Goal: Information Seeking & Learning: Learn about a topic

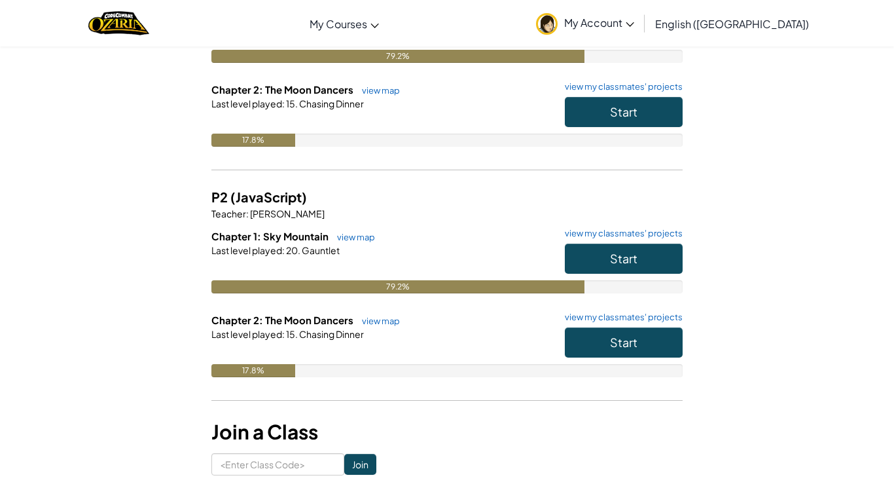
scroll to position [200, 0]
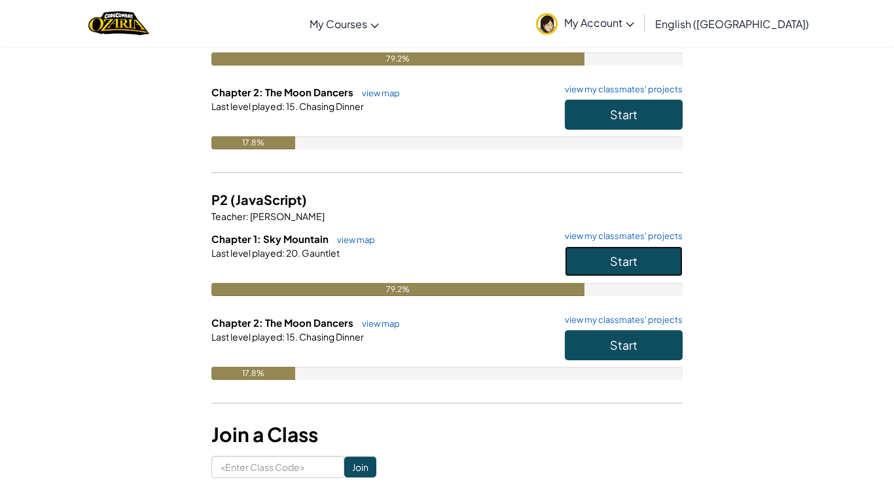
click at [601, 264] on button "Start" at bounding box center [624, 261] width 118 height 30
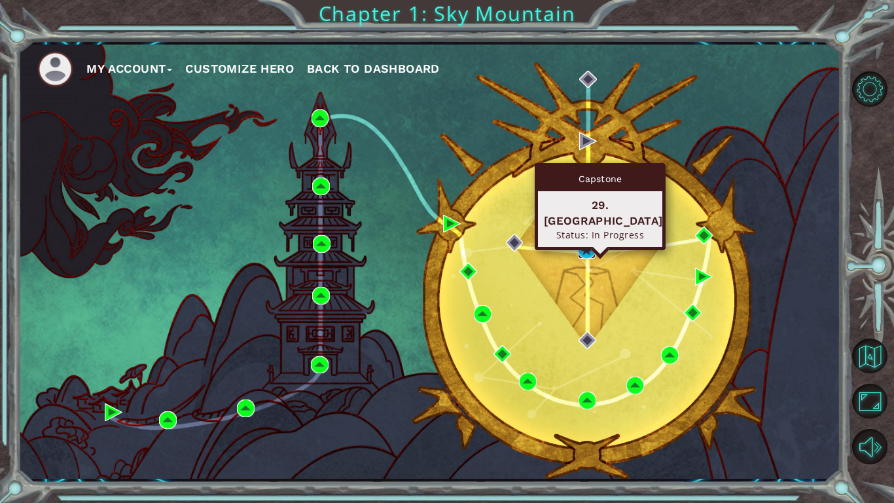
click at [578, 248] on img at bounding box center [587, 250] width 18 height 18
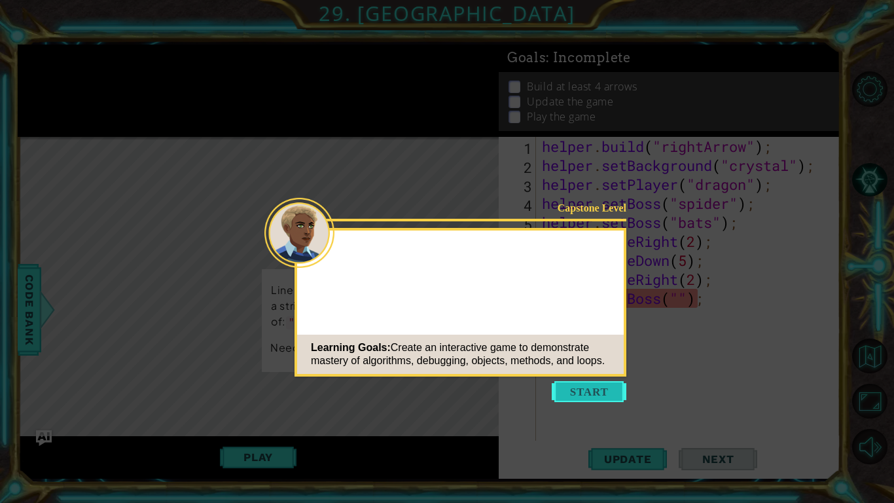
click at [589, 387] on button "Start" at bounding box center [589, 391] width 75 height 21
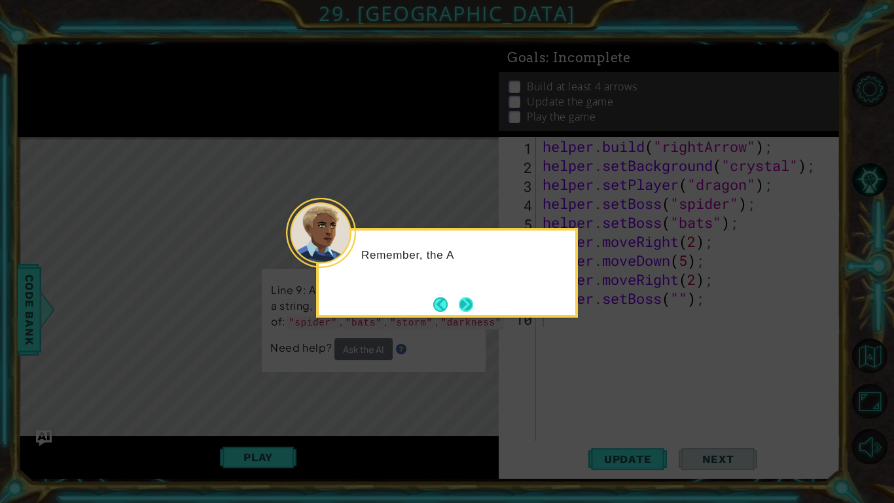
click at [471, 309] on button "Next" at bounding box center [466, 304] width 14 height 14
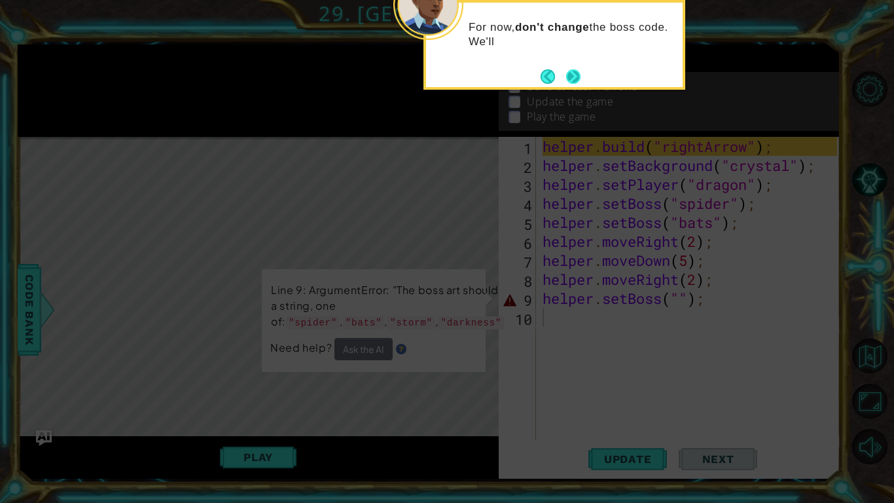
click at [580, 77] on button "Next" at bounding box center [573, 76] width 14 height 14
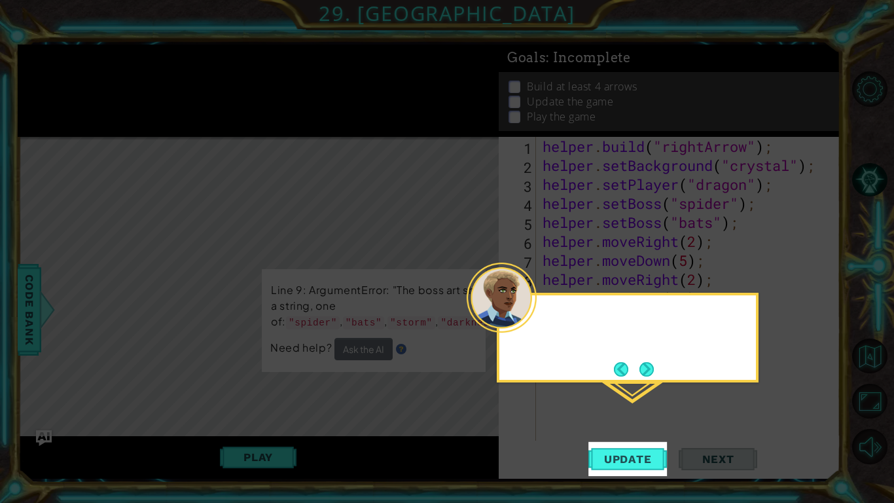
click at [580, 77] on icon at bounding box center [447, 251] width 894 height 503
click at [647, 365] on button "Next" at bounding box center [646, 369] width 14 height 14
click at [647, 365] on icon at bounding box center [447, 251] width 894 height 503
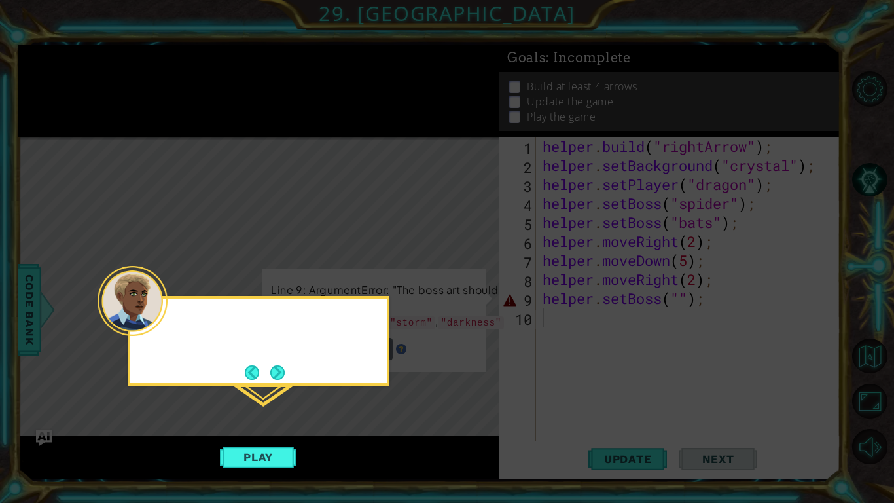
click at [647, 365] on icon at bounding box center [447, 251] width 894 height 503
click at [276, 366] on button "Next" at bounding box center [277, 372] width 14 height 14
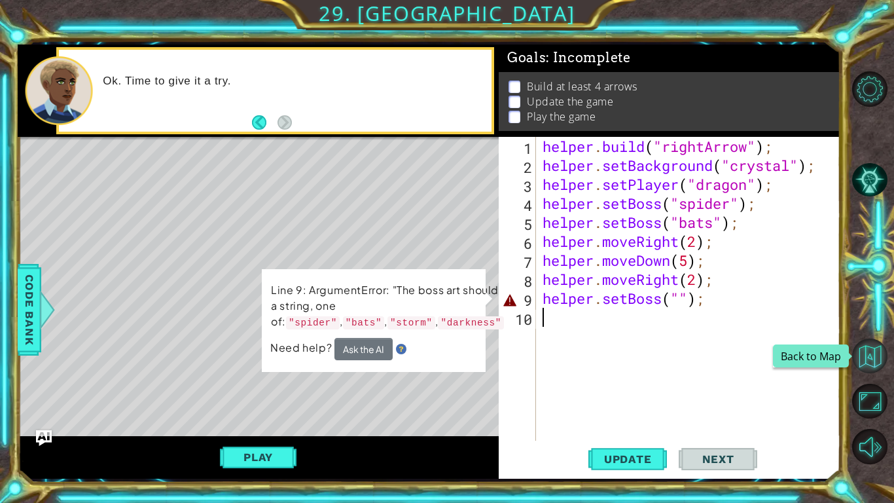
click at [874, 355] on button "Back to Map" at bounding box center [869, 355] width 35 height 35
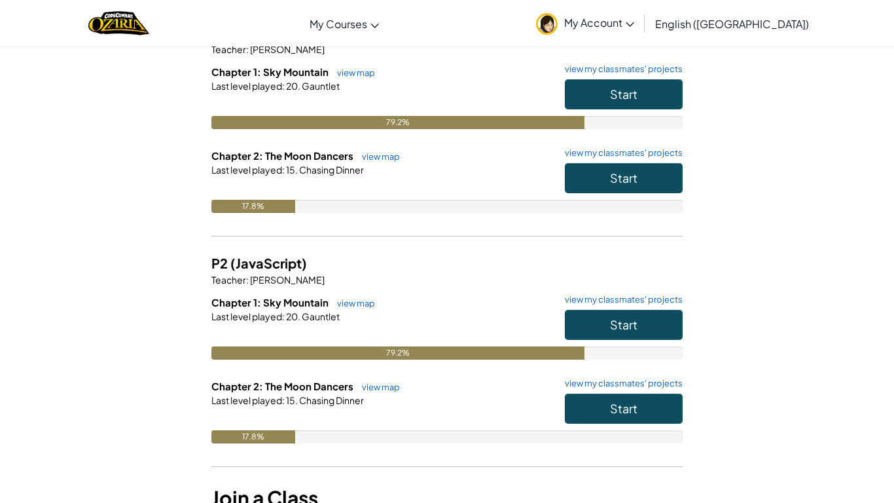
scroll to position [139, 0]
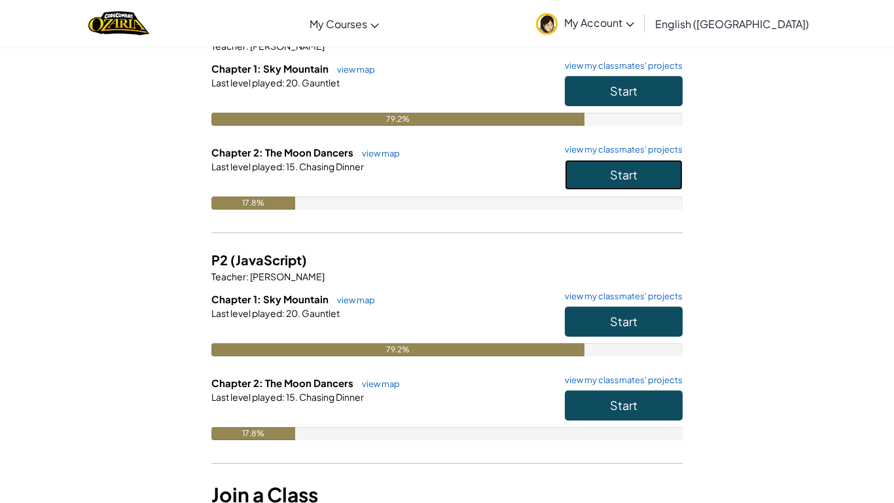
click at [589, 184] on button "Start" at bounding box center [624, 175] width 118 height 30
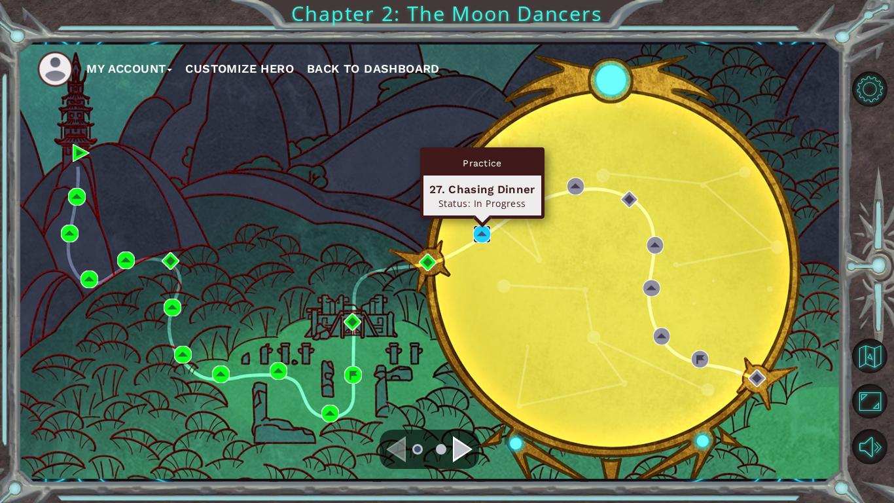
click at [485, 233] on img at bounding box center [482, 234] width 18 height 18
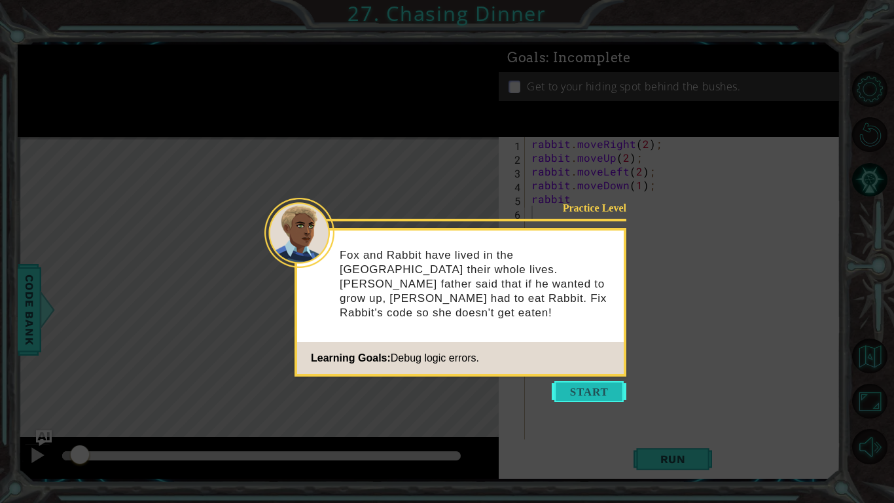
click at [577, 395] on button "Start" at bounding box center [589, 391] width 75 height 21
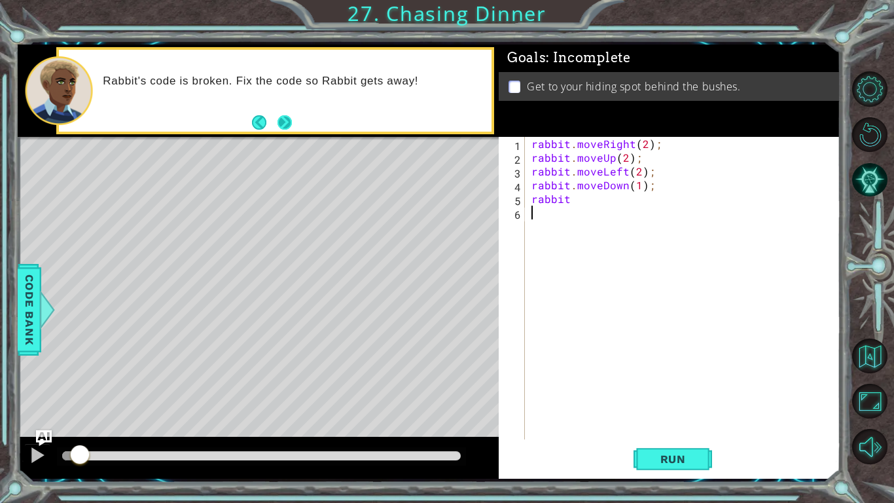
click at [285, 121] on button "Next" at bounding box center [285, 122] width 14 height 14
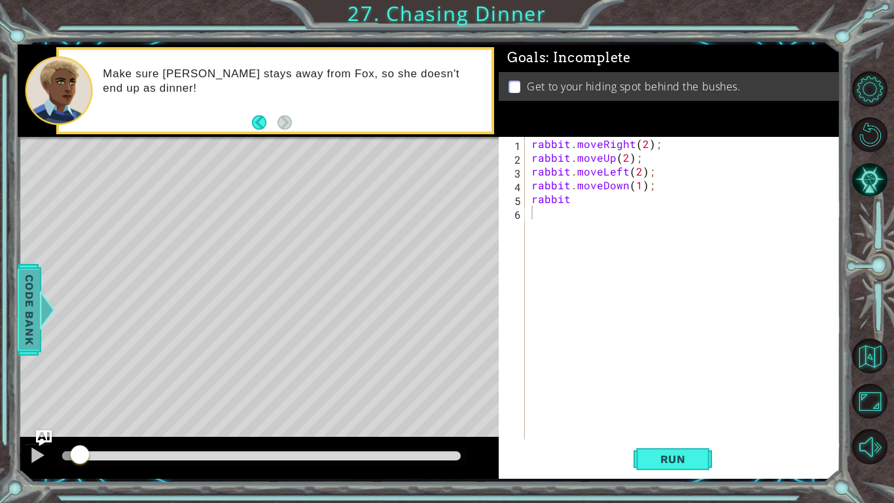
click at [23, 278] on span "Code Bank" at bounding box center [29, 309] width 21 height 80
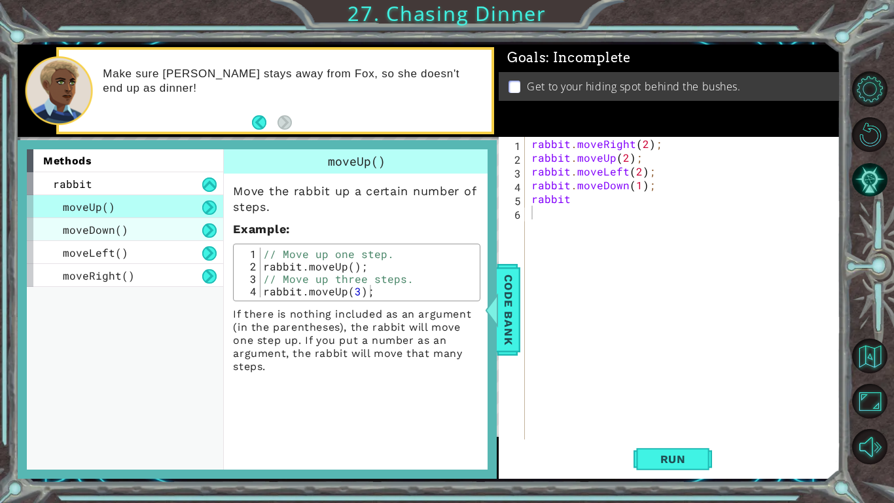
click at [119, 219] on div "moveDown()" at bounding box center [125, 229] width 196 height 23
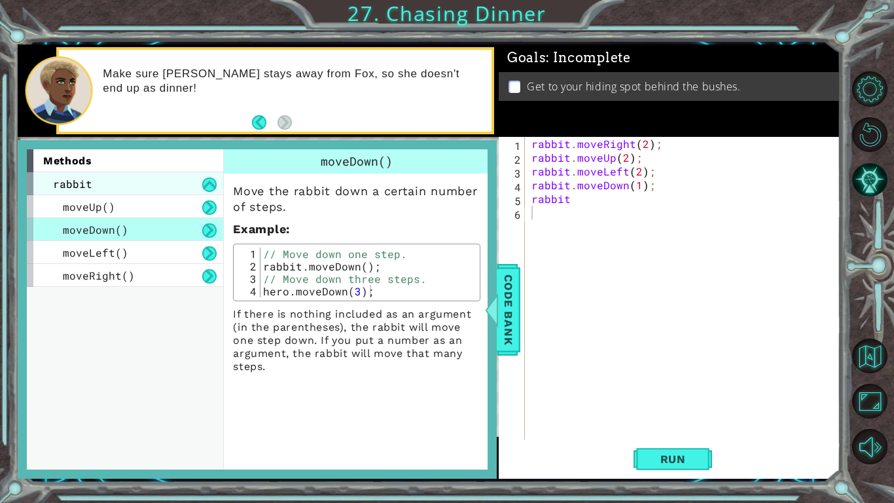
click at [144, 186] on div "rabbit" at bounding box center [125, 183] width 196 height 23
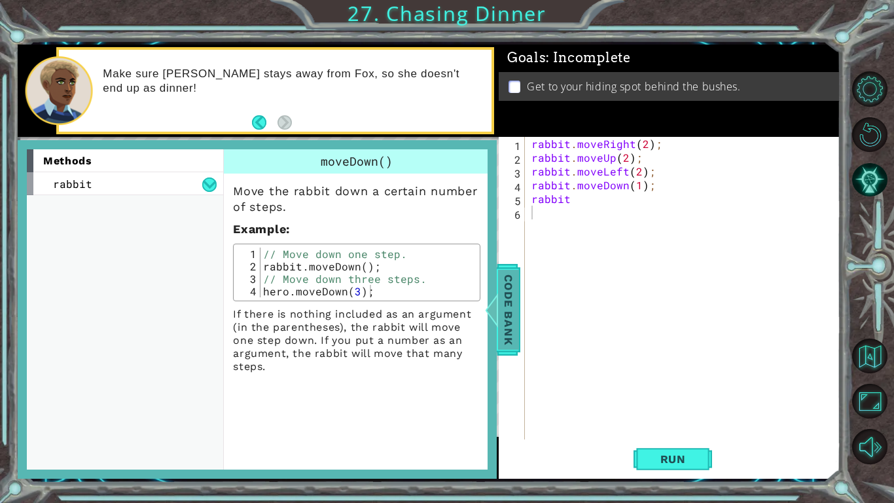
click at [514, 310] on span "Code Bank" at bounding box center [508, 309] width 21 height 80
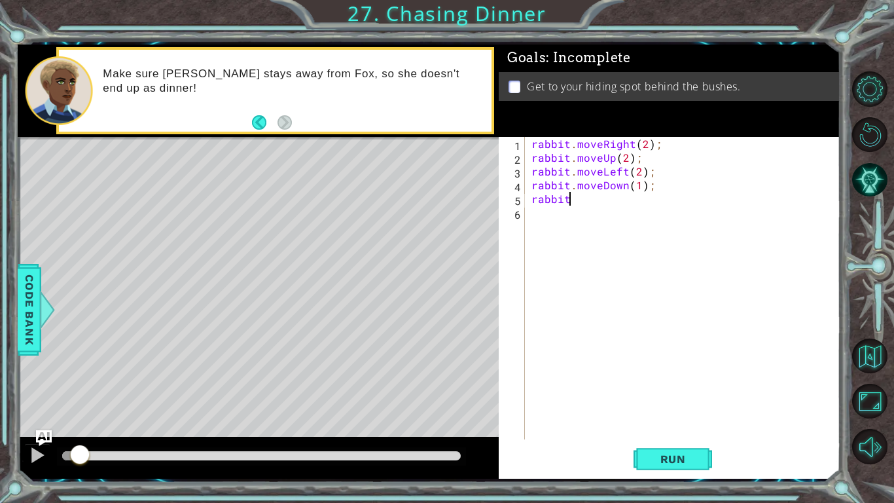
click at [582, 194] on div "rabbit . moveRight ( 2 ) ; rabbit . moveUp ( 2 ) ; rabbit . moveLeft ( 2 ) ; ra…" at bounding box center [686, 302] width 315 height 330
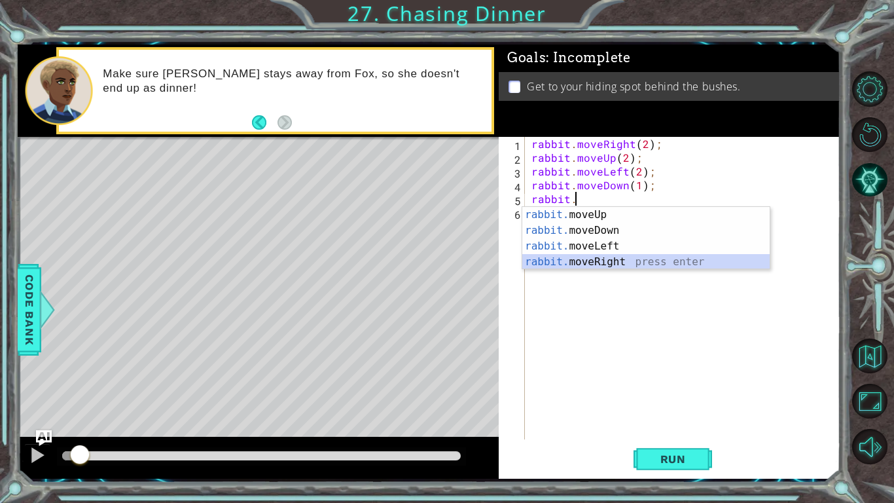
click at [598, 260] on div "rabbit. moveUp press enter rabbit. moveDown press enter rabbit. moveLeft press …" at bounding box center [645, 254] width 247 height 94
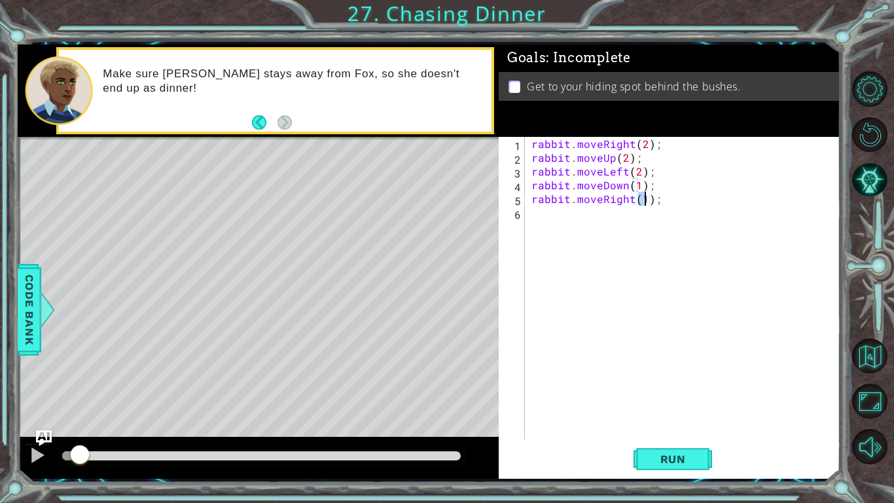
type textarea "rabbit.moveRight(2);"
click at [664, 450] on button "Run" at bounding box center [673, 459] width 79 height 34
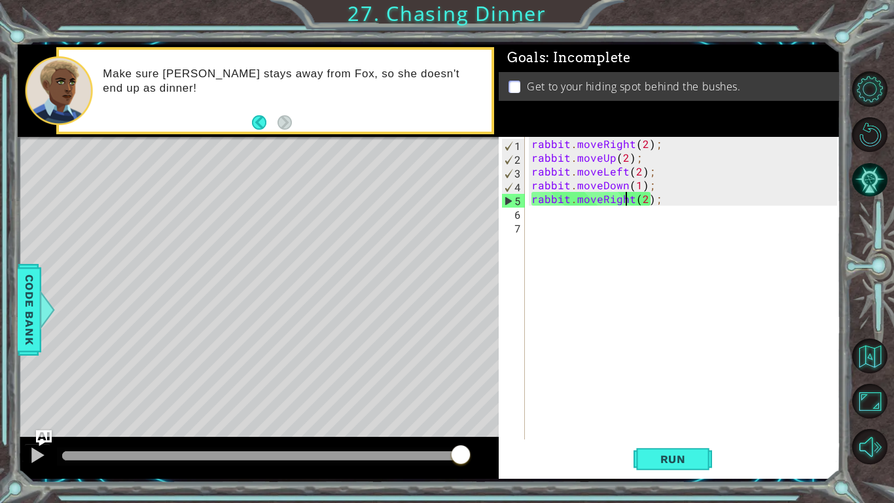
click at [628, 198] on div "rabbit . moveRight ( 2 ) ; rabbit . moveUp ( 2 ) ; rabbit . moveLeft ( 2 ) ; ra…" at bounding box center [686, 302] width 315 height 330
click at [634, 202] on div "rabbit . moveRight ( 2 ) ; rabbit . moveUp ( 2 ) ; rabbit . moveLeft ( 2 ) ; ra…" at bounding box center [686, 302] width 315 height 330
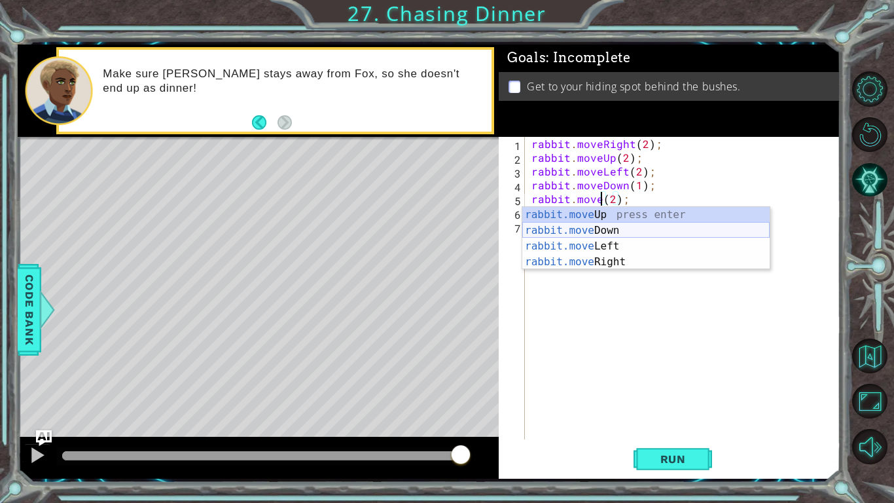
click at [648, 232] on div "rabbit.move Up press enter rabbit.move Down press enter rabbit.move Left press …" at bounding box center [645, 254] width 247 height 94
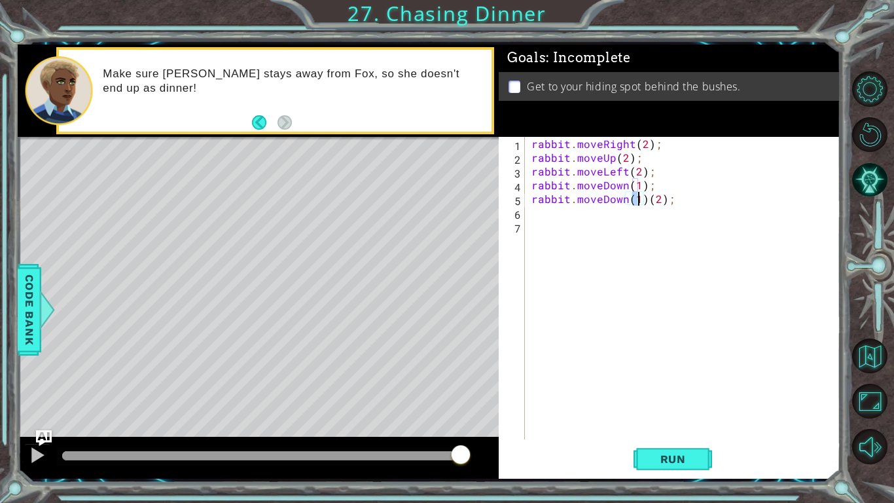
click at [680, 204] on div "rabbit . moveRight ( 2 ) ; rabbit . moveUp ( 2 ) ; rabbit . moveLeft ( 2 ) ; ra…" at bounding box center [686, 302] width 315 height 330
click at [639, 206] on div "rabbit . moveRight ( 2 ) ; rabbit . moveUp ( 2 ) ; rabbit . moveLeft ( 2 ) ; ra…" at bounding box center [686, 302] width 315 height 330
click at [669, 458] on span "Run" at bounding box center [673, 458] width 52 height 13
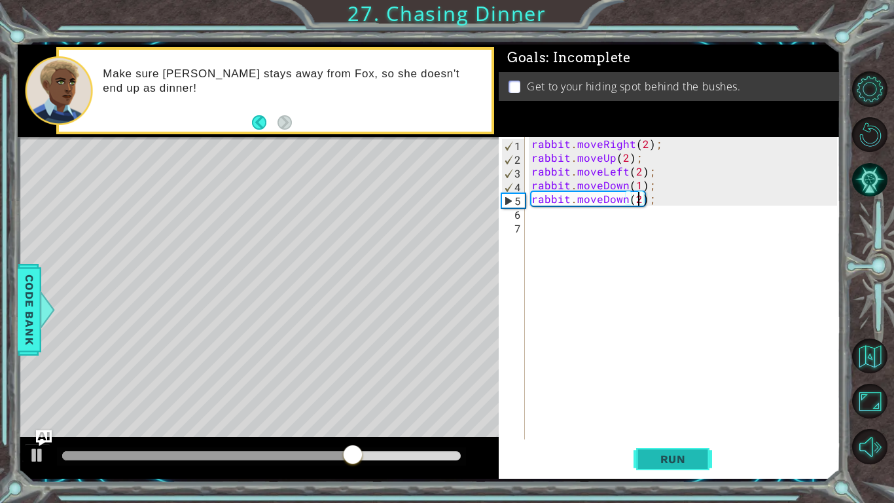
type textarea "rabbit.moveDown();"
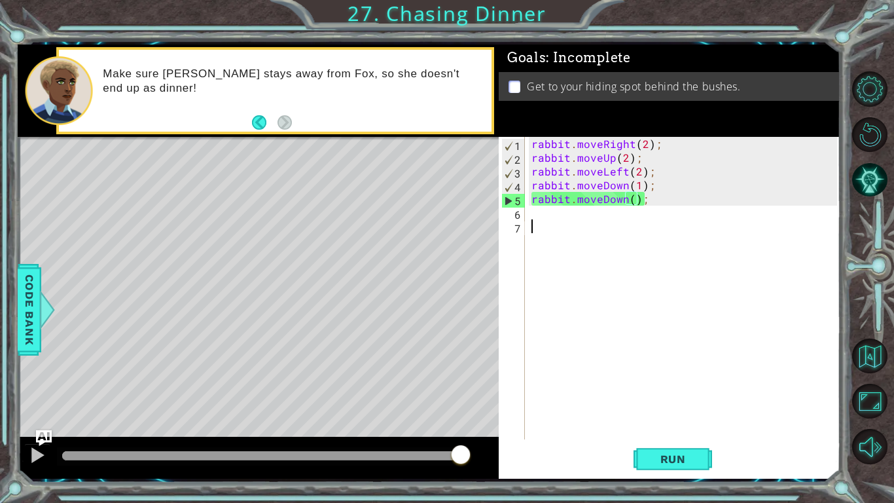
click at [596, 221] on div "rabbit . moveRight ( 2 ) ; rabbit . moveUp ( 2 ) ; rabbit . moveLeft ( 2 ) ; ra…" at bounding box center [686, 302] width 315 height 330
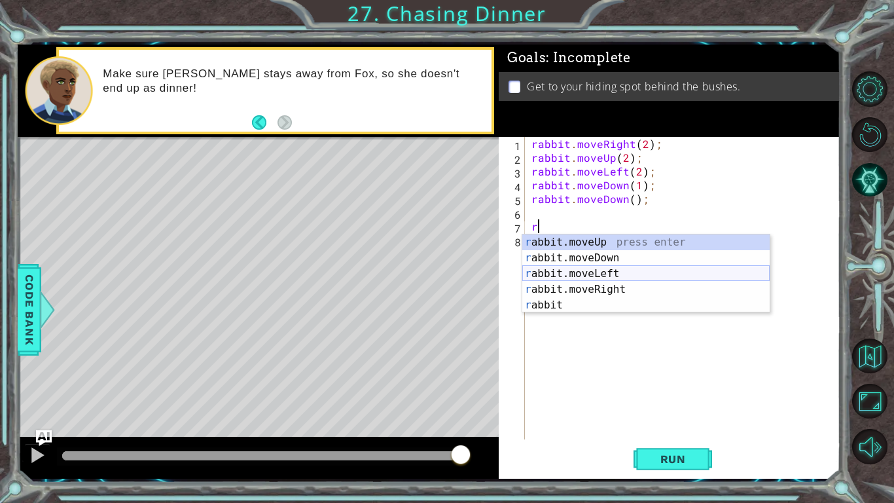
click at [642, 281] on div "r abbit.moveUp press enter r abbit.moveDown press enter r abbit.moveLeft press …" at bounding box center [645, 289] width 247 height 110
type textarea "rabbit.moveLeft(1);"
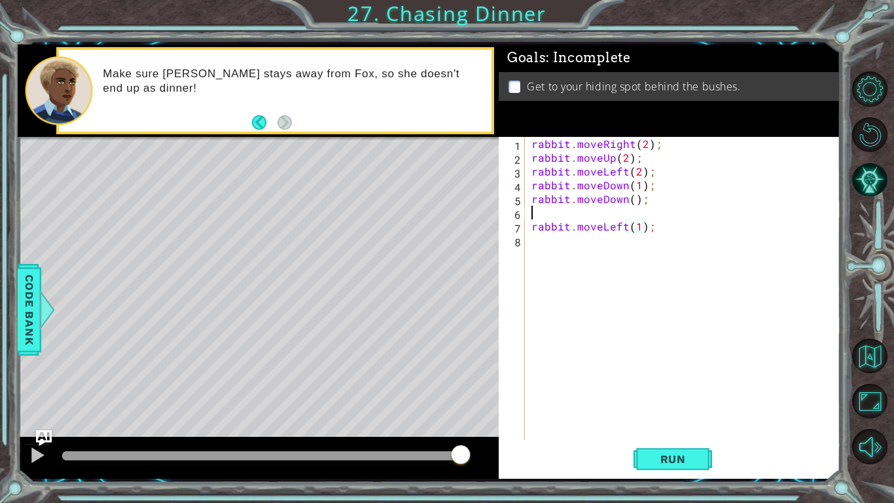
click at [601, 210] on div "rabbit . moveRight ( 2 ) ; rabbit . moveUp ( 2 ) ; rabbit . moveLeft ( 2 ) ; ra…" at bounding box center [686, 302] width 315 height 330
click at [639, 217] on div "rabbit . moveRight ( 2 ) ; rabbit . moveUp ( 2 ) ; rabbit . moveLeft ( 2 ) ; ra…" at bounding box center [686, 302] width 315 height 330
click at [676, 456] on span "Run" at bounding box center [673, 458] width 52 height 13
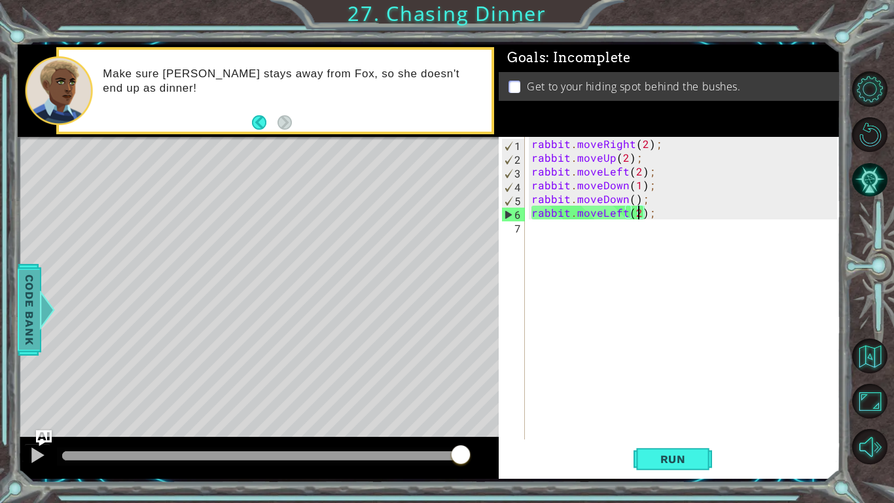
click at [27, 296] on span "Code Bank" at bounding box center [29, 309] width 21 height 80
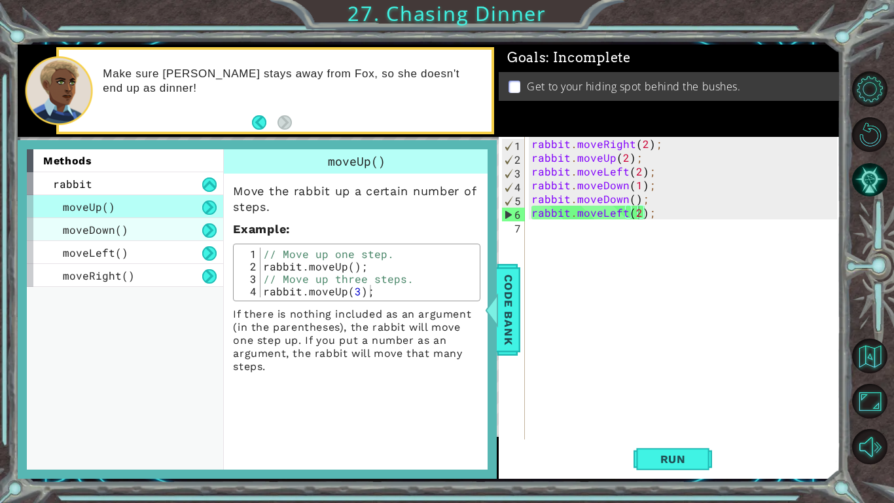
click at [95, 223] on span "moveDown()" at bounding box center [95, 230] width 65 height 14
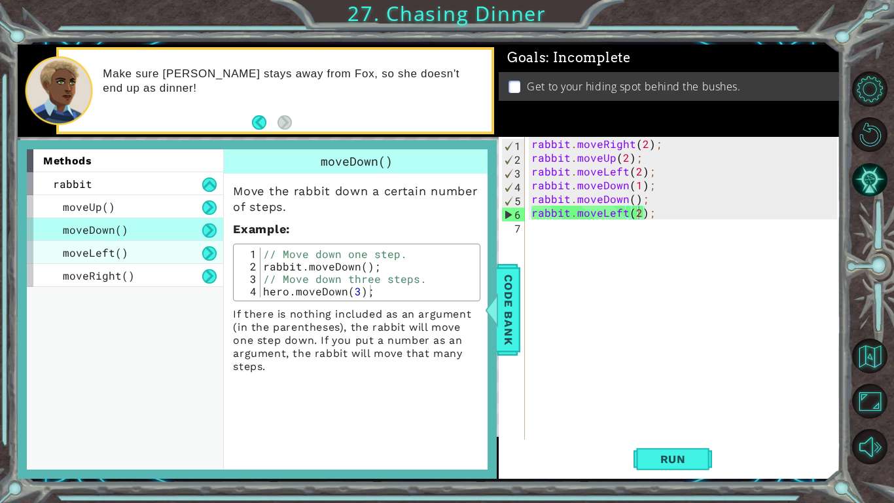
click at [96, 247] on span "moveLeft()" at bounding box center [95, 252] width 65 height 14
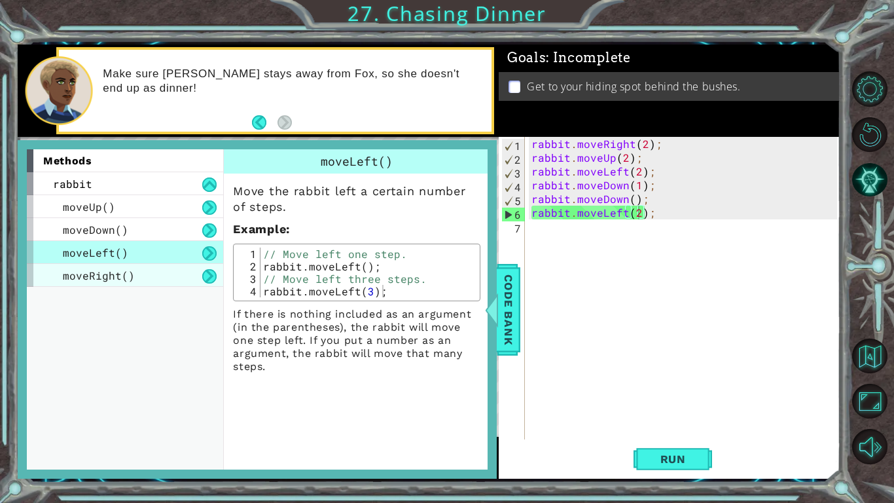
click at [99, 272] on span "moveRight()" at bounding box center [99, 275] width 72 height 14
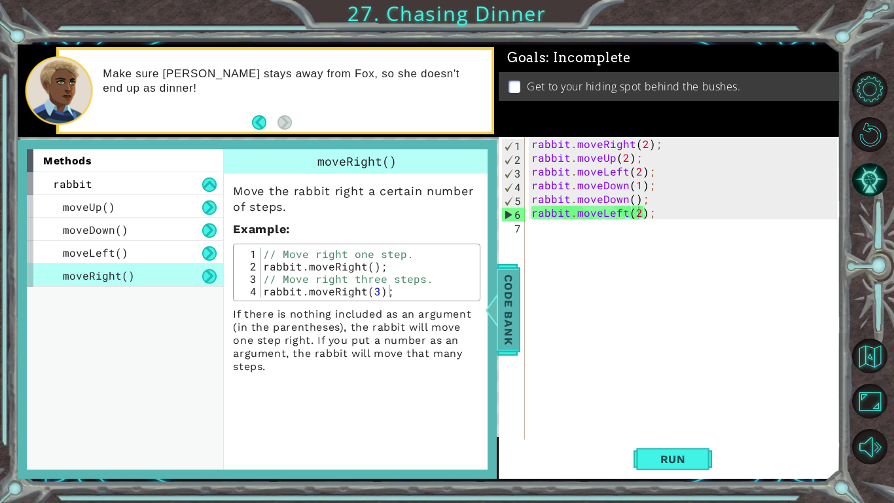
click at [498, 312] on div at bounding box center [492, 309] width 16 height 39
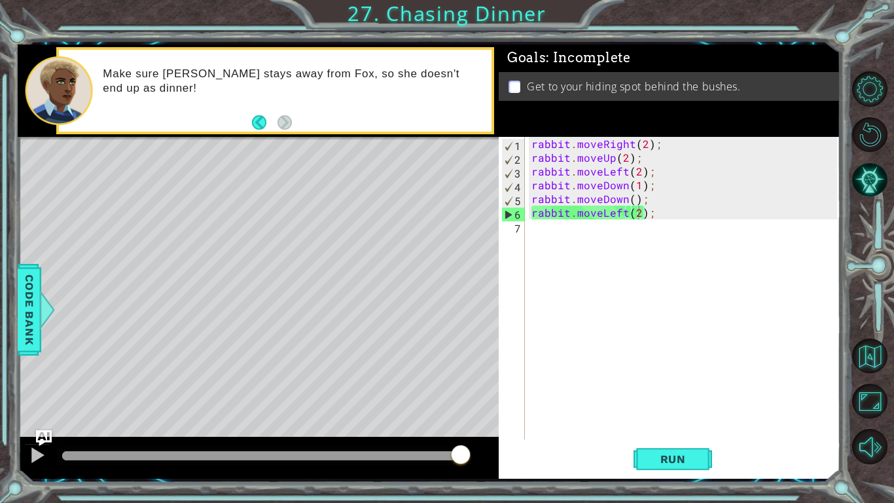
click at [662, 211] on div "rabbit . moveRight ( 2 ) ; rabbit . moveUp ( 2 ) ; rabbit . moveLeft ( 2 ) ; ra…" at bounding box center [686, 302] width 315 height 330
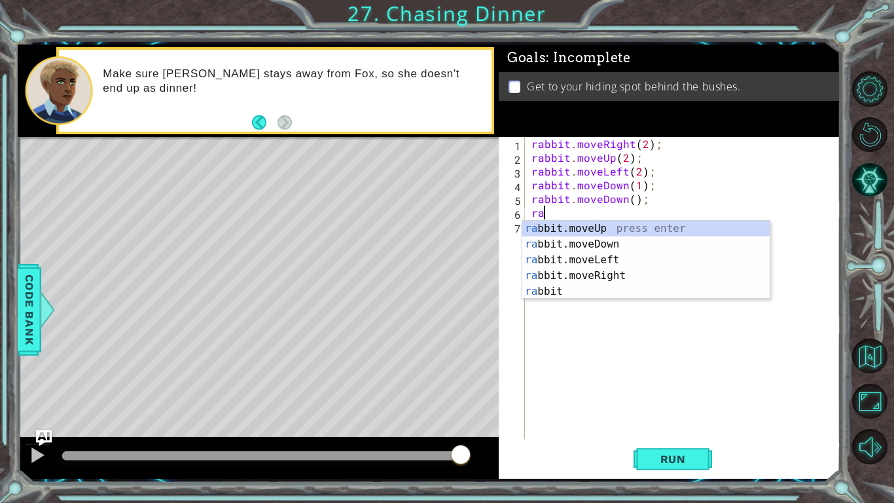
scroll to position [0, 0]
type textarea "r"
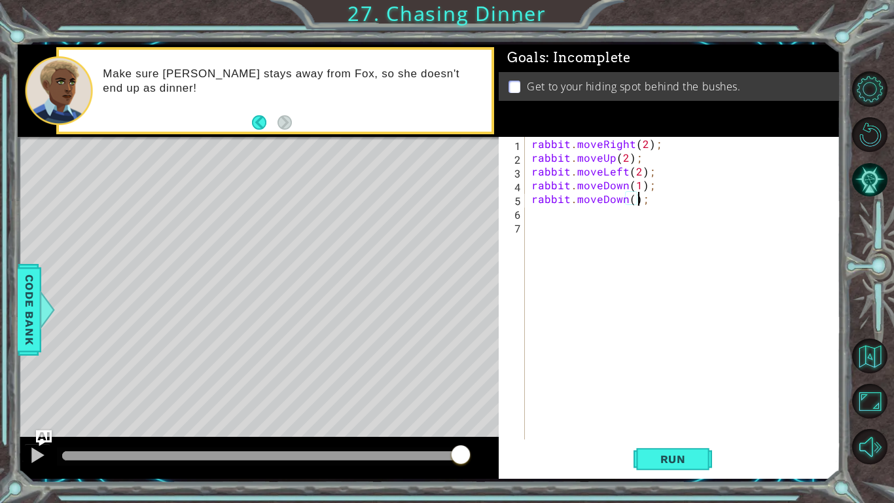
click at [636, 204] on div "rabbit . moveRight ( 2 ) ; rabbit . moveUp ( 2 ) ; rabbit . moveLeft ( 2 ) ; ra…" at bounding box center [686, 302] width 315 height 330
click at [635, 203] on div "rabbit . moveRight ( 2 ) ; rabbit . moveUp ( 2 ) ; rabbit . moveLeft ( 2 ) ; ra…" at bounding box center [686, 302] width 315 height 330
click at [644, 449] on button "Run" at bounding box center [673, 459] width 79 height 34
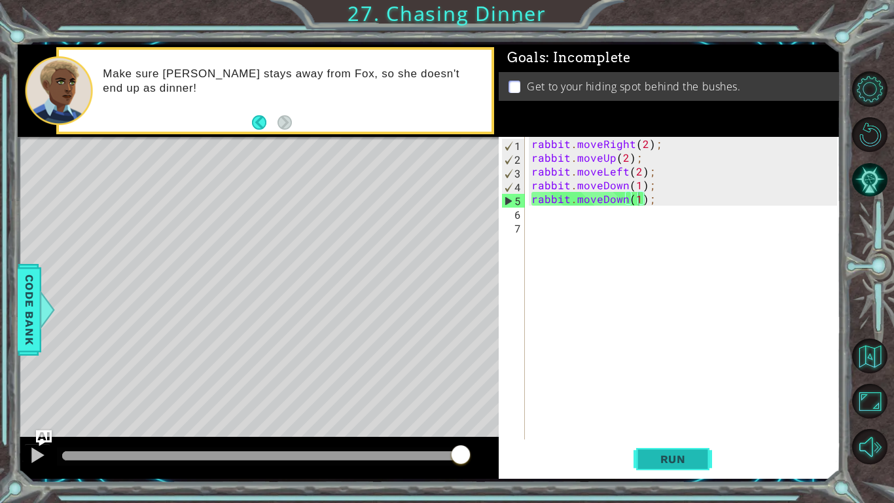
click at [644, 449] on button "Run" at bounding box center [673, 459] width 79 height 34
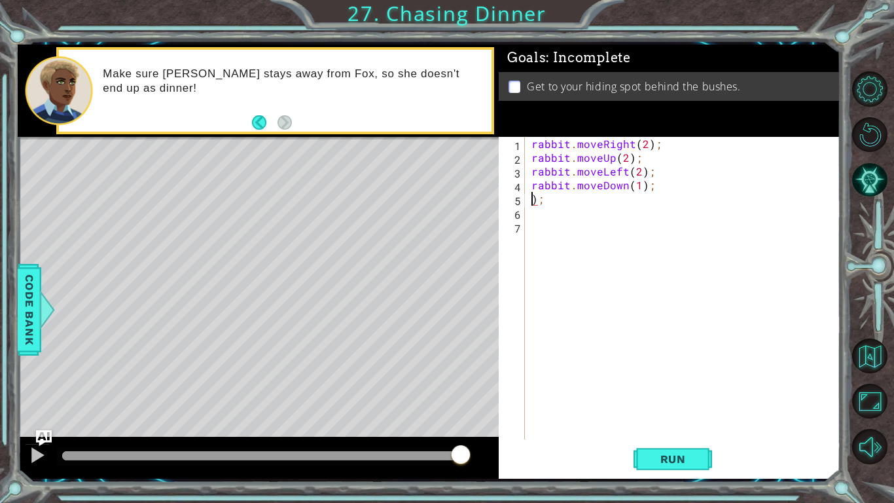
scroll to position [0, 0]
click at [690, 467] on button "Run" at bounding box center [673, 459] width 79 height 34
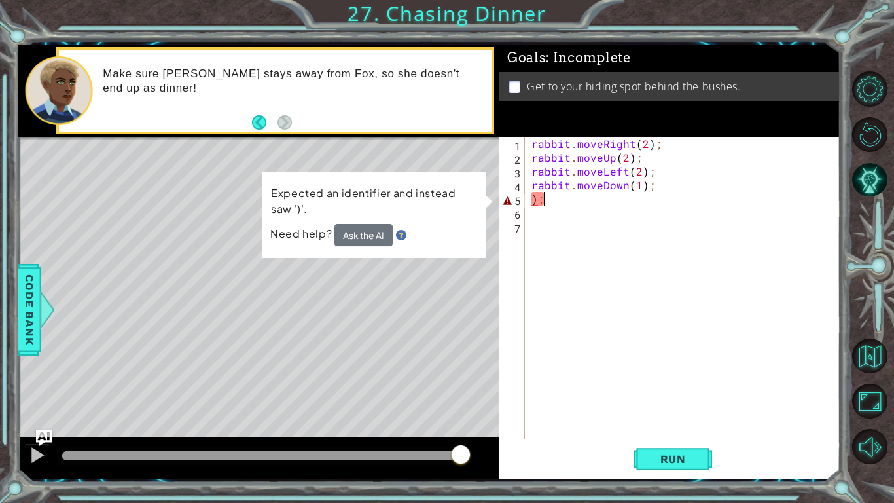
click at [548, 200] on div "rabbit . moveRight ( 2 ) ; rabbit . moveUp ( 2 ) ; rabbit . moveLeft ( 2 ) ; ra…" at bounding box center [686, 302] width 315 height 330
type textarea ")"
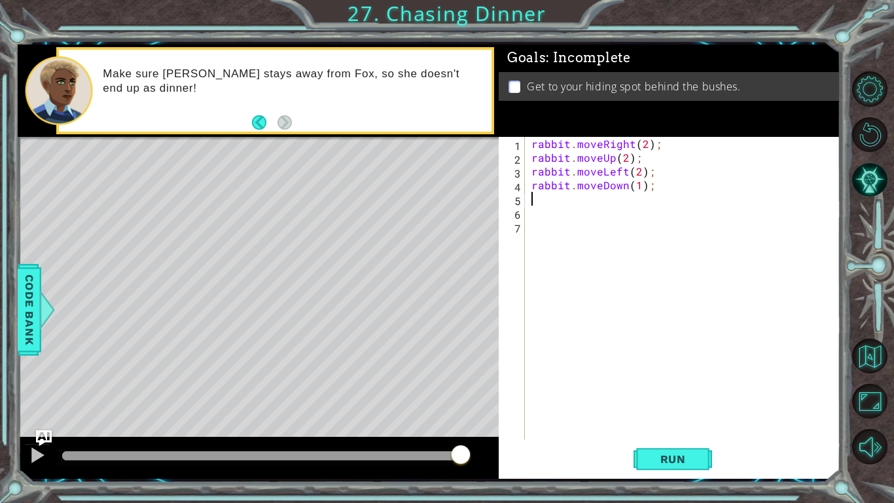
type textarea "rabbit.moveDown(1);"
click at [672, 463] on span "Run" at bounding box center [673, 458] width 52 height 13
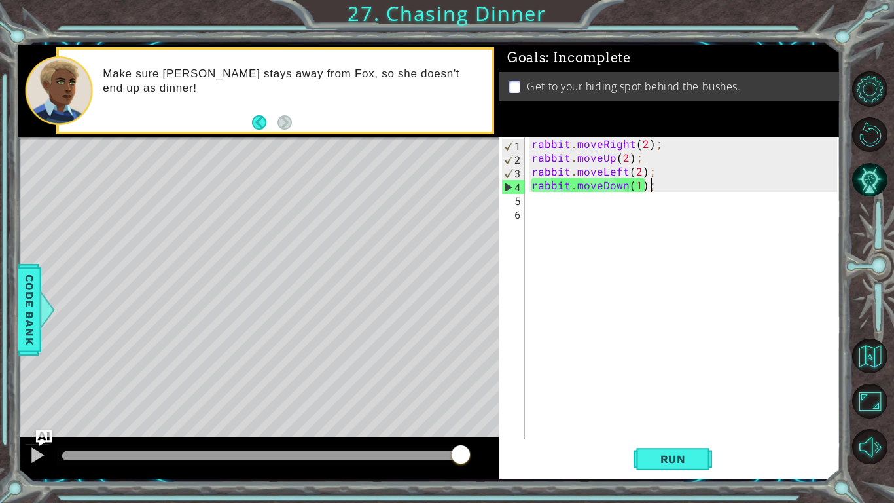
click at [556, 208] on div "rabbit . moveRight ( 2 ) ; rabbit . moveUp ( 2 ) ; rabbit . moveLeft ( 2 ) ; ra…" at bounding box center [686, 302] width 315 height 330
click at [552, 202] on div "rabbit . moveRight ( 2 ) ; rabbit . moveUp ( 2 ) ; rabbit . moveLeft ( 2 ) ; ra…" at bounding box center [686, 302] width 315 height 330
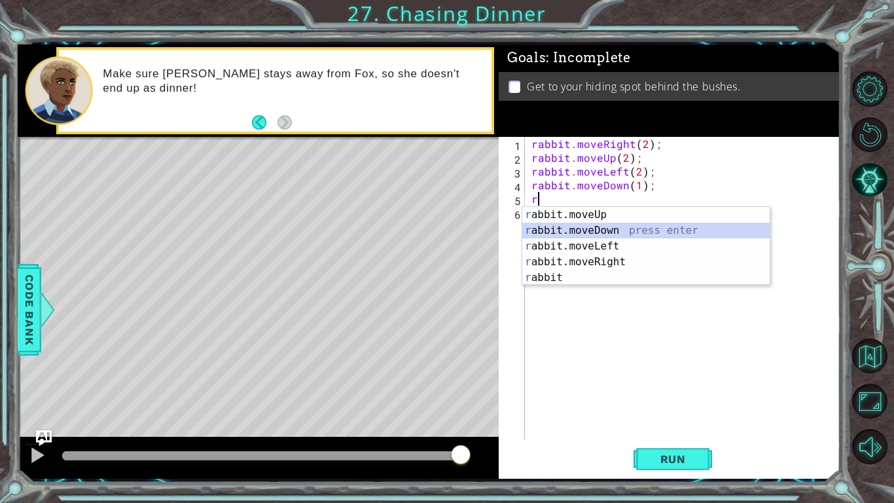
click at [605, 228] on div "r abbit.moveUp press enter r abbit.moveDown press enter r abbit.moveLeft press …" at bounding box center [645, 262] width 247 height 110
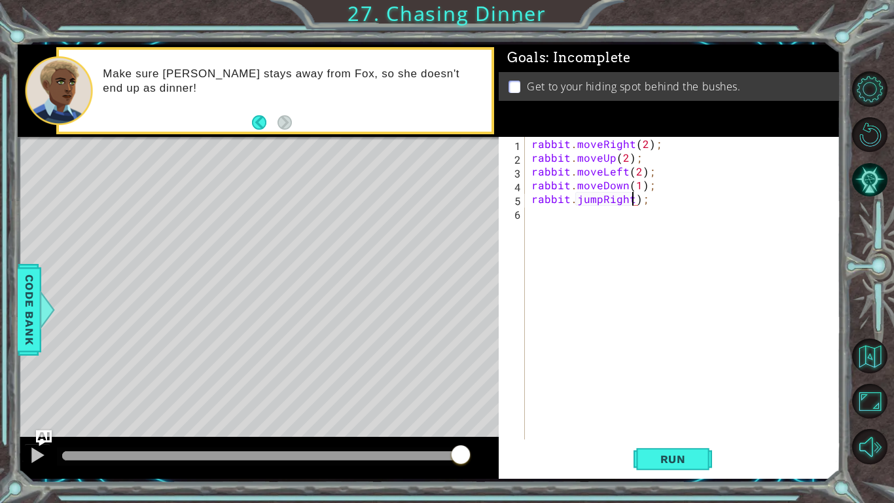
scroll to position [0, 7]
type textarea "rabbit.jumpRight(1);"
click at [671, 464] on span "Run" at bounding box center [673, 458] width 52 height 13
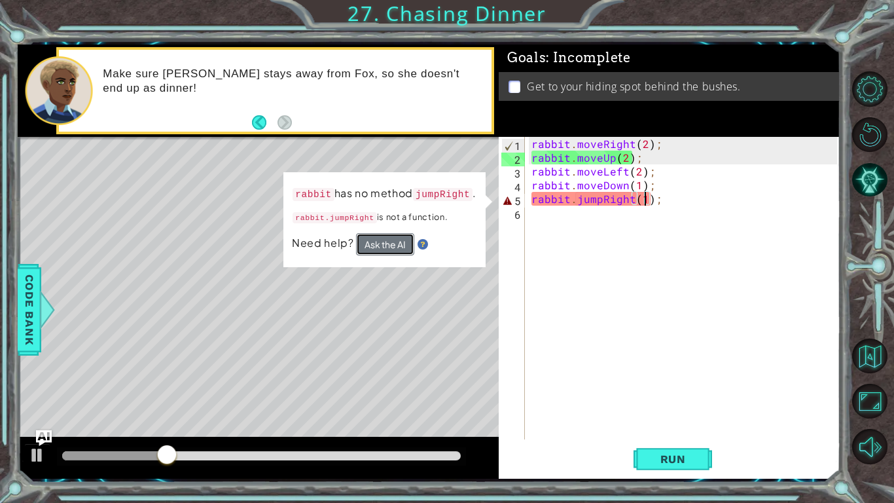
click at [376, 234] on button "Ask the AI" at bounding box center [385, 244] width 58 height 22
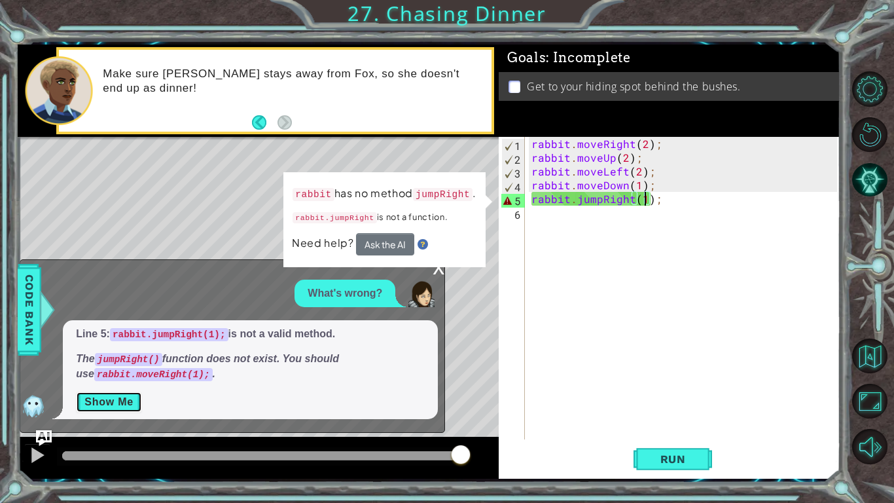
click at [124, 399] on button "Show Me" at bounding box center [109, 401] width 66 height 21
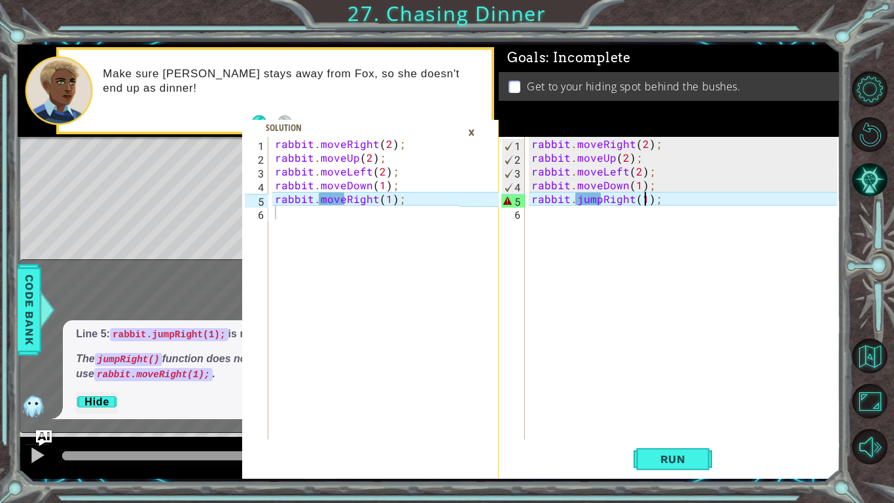
type textarea "rabbit.moveRight(1);"
click at [329, 197] on div "rabbit . moveRight ( 2 ) ; rabbit . moveUp ( 2 ) ; rabbit . moveLeft ( 2 ) ; ra…" at bounding box center [369, 302] width 194 height 330
click at [331, 197] on div "rabbit . moveRight ( 2 ) ; rabbit . moveUp ( 2 ) ; rabbit . moveLeft ( 2 ) ; ra…" at bounding box center [369, 302] width 194 height 330
click at [601, 200] on div "rabbit . moveRight ( 2 ) ; rabbit . moveUp ( 2 ) ; rabbit . moveLeft ( 2 ) ; ra…" at bounding box center [686, 302] width 315 height 330
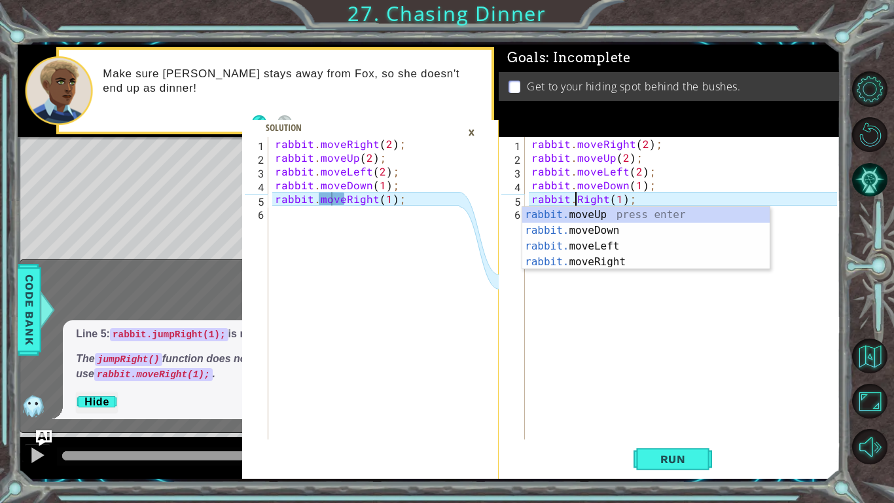
scroll to position [0, 3]
click at [621, 218] on div "rabbit. moveUp press enter rabbit. moveDown press enter rabbit. moveLeft press …" at bounding box center [645, 254] width 247 height 94
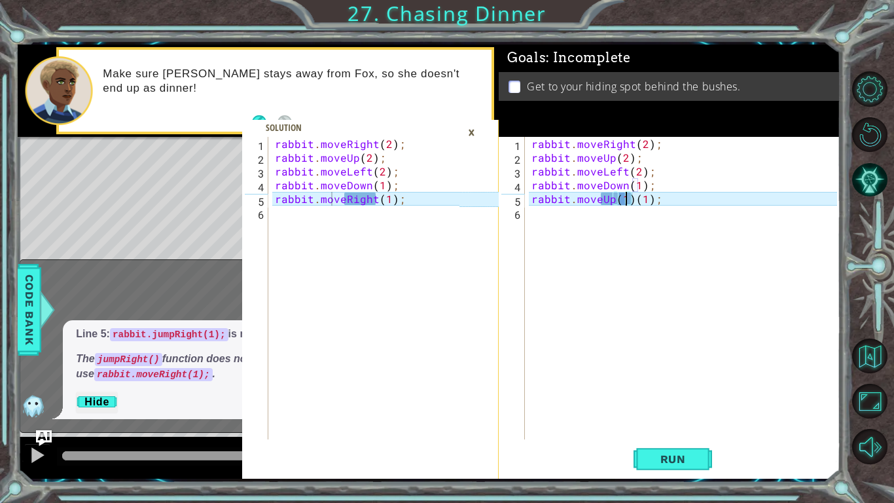
click at [632, 202] on div "rabbit . moveRight ( 2 ) ; rabbit . moveUp ( 2 ) ; rabbit . moveLeft ( 2 ) ; ra…" at bounding box center [686, 302] width 315 height 330
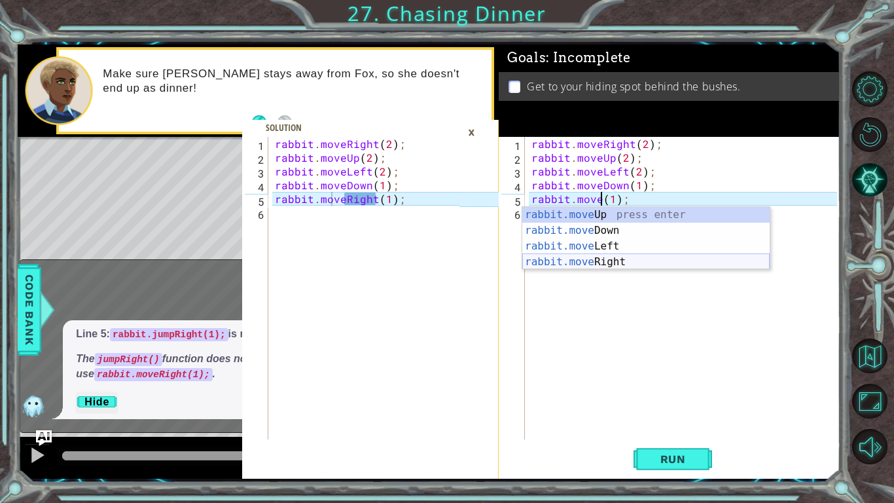
click at [626, 262] on div "rabbit.move Up press enter rabbit.move Down press enter rabbit.move Left press …" at bounding box center [645, 254] width 247 height 94
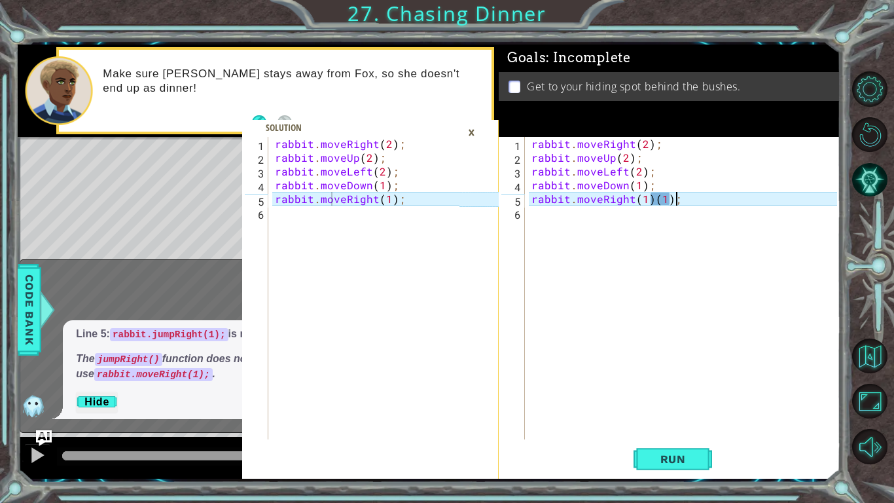
click at [704, 203] on div "rabbit . moveRight ( 2 ) ; rabbit . moveUp ( 2 ) ; rabbit . moveLeft ( 2 ) ; ra…" at bounding box center [686, 302] width 315 height 330
click at [649, 202] on div "rabbit . moveRight ( 2 ) ; rabbit . moveUp ( 2 ) ; rabbit . moveLeft ( 2 ) ; ra…" at bounding box center [686, 302] width 315 height 330
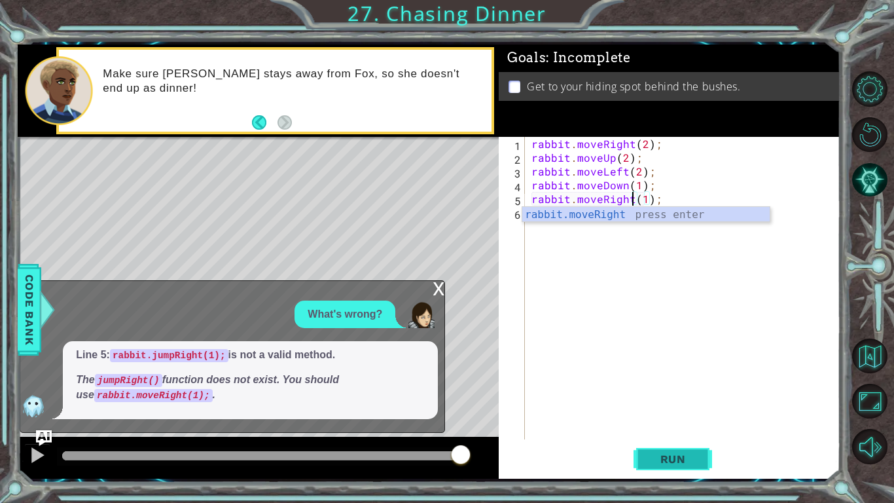
type textarea "rabbit.moveRight(1);"
click at [662, 467] on button "Run" at bounding box center [673, 459] width 79 height 34
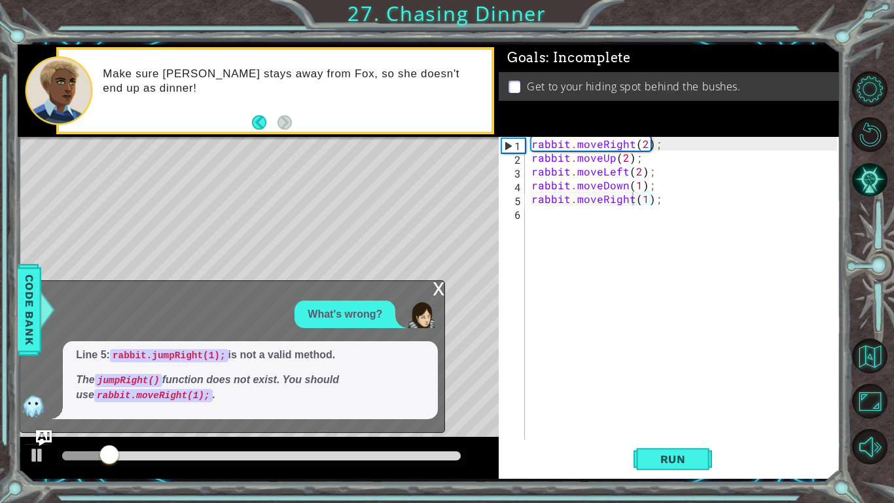
click at [437, 281] on div "x" at bounding box center [439, 287] width 12 height 13
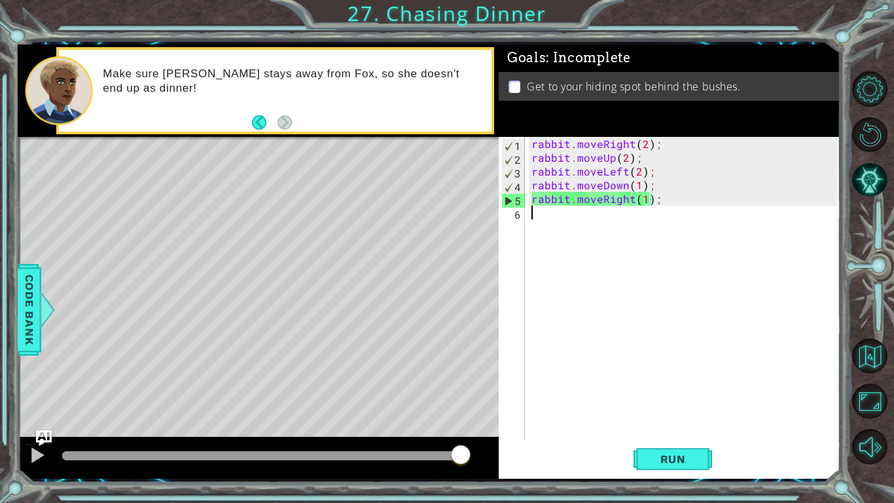
scroll to position [0, 0]
click at [541, 213] on div "rabbit . moveRight ( 2 ) ; rabbit . moveUp ( 2 ) ; rabbit . moveLeft ( 2 ) ; ra…" at bounding box center [686, 302] width 315 height 330
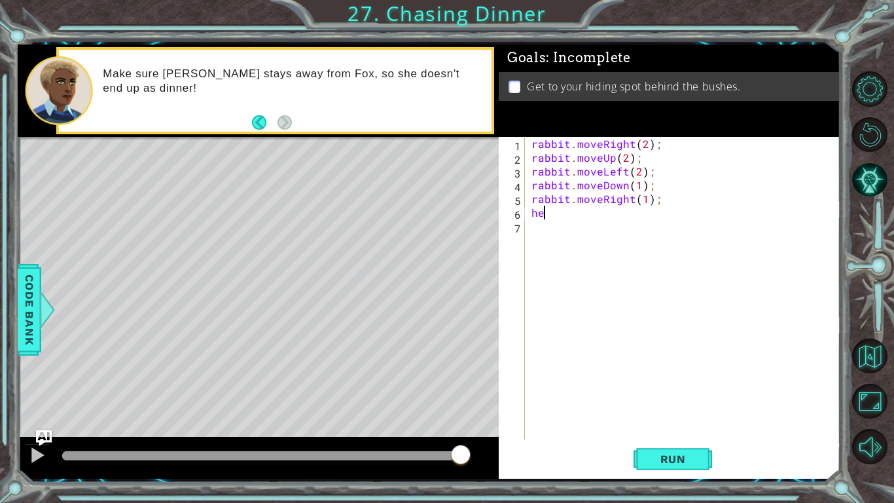
type textarea "heor"
type textarea "hero"
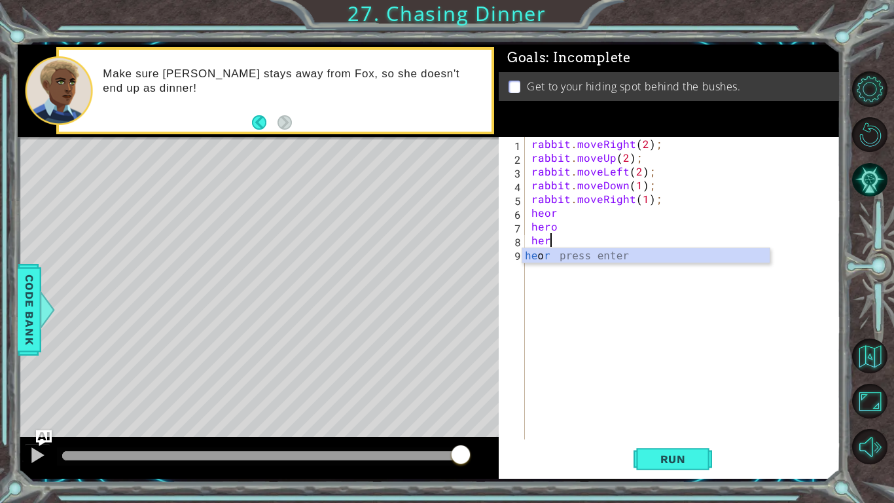
type textarea "hero"
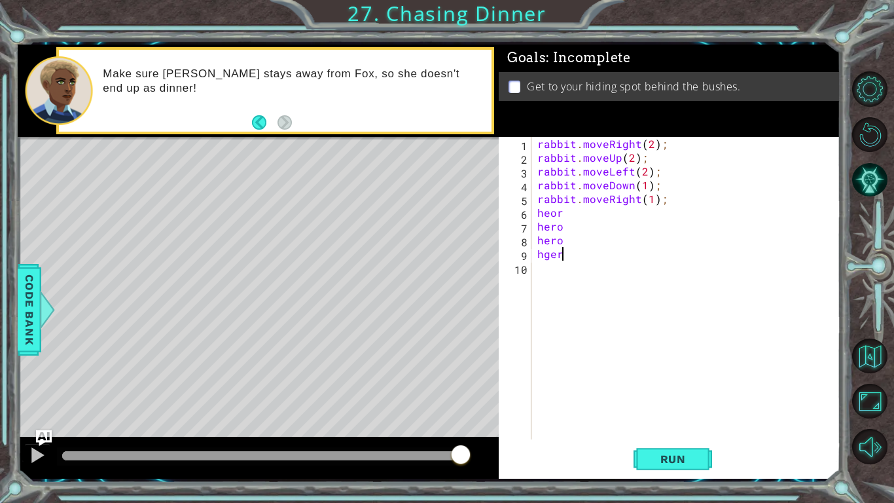
type textarea "hgero"
type textarea "]"
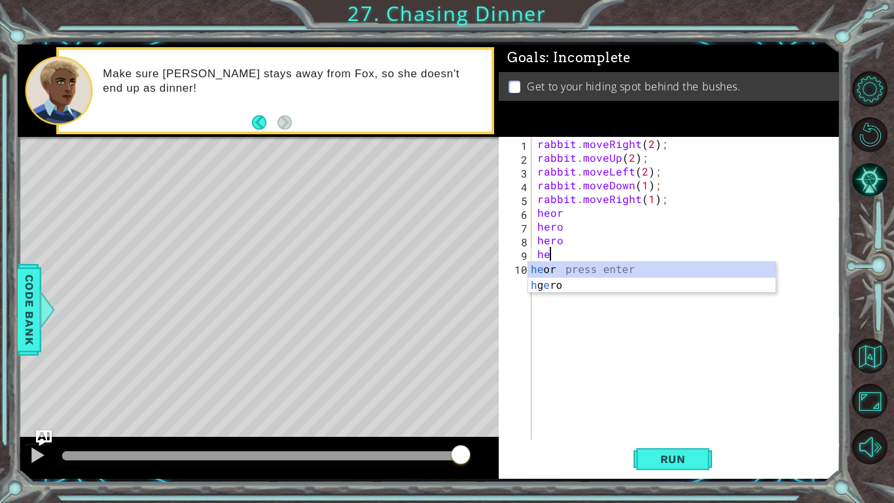
type textarea "hero"
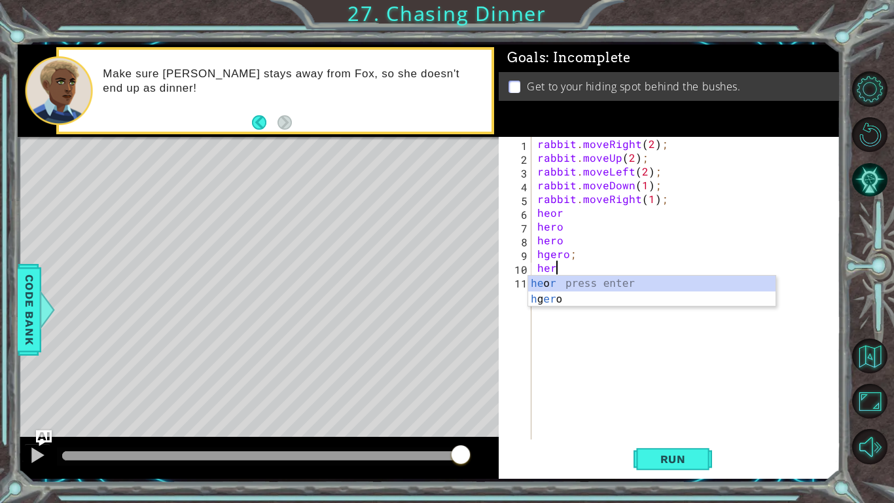
type textarea "hero"
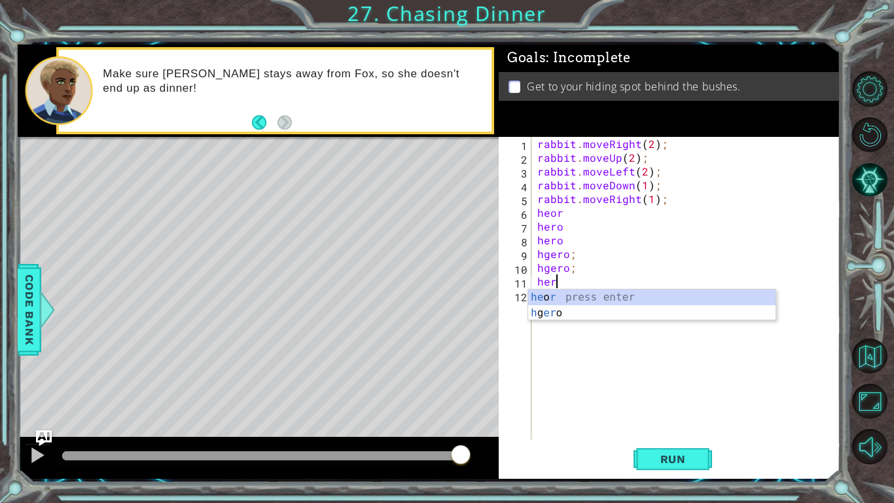
type textarea "hero"
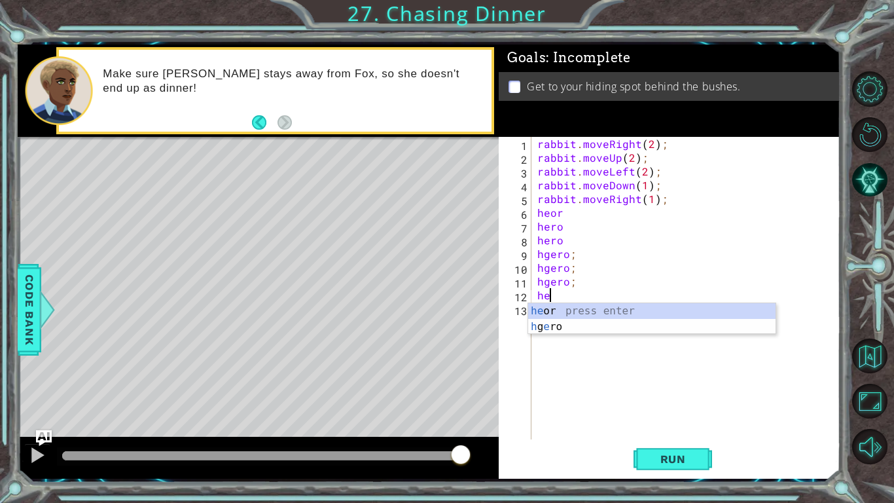
type textarea "hero"
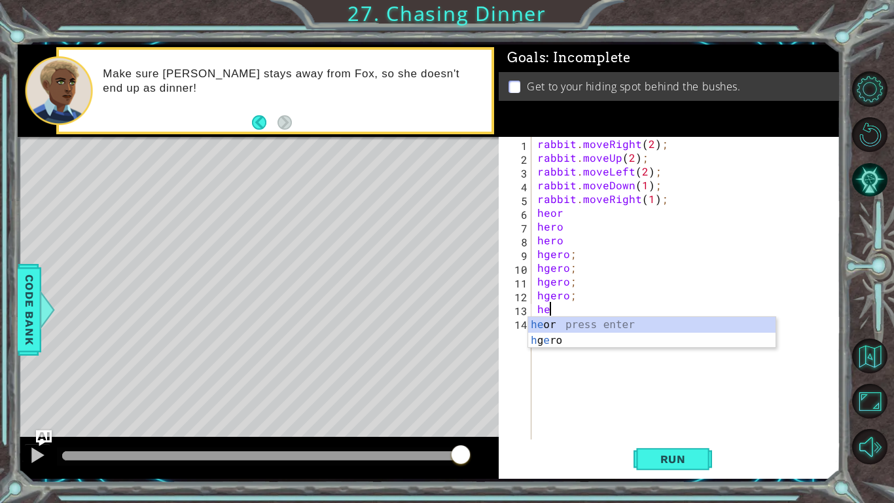
type textarea "hero"
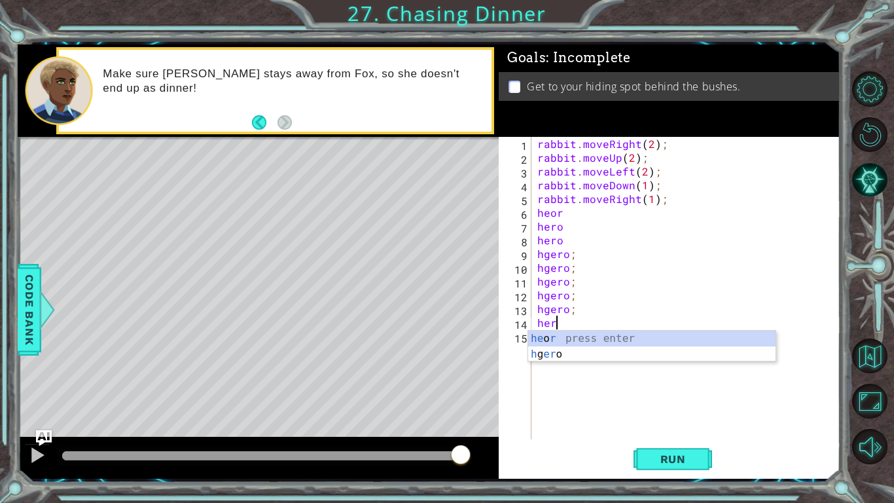
type textarea "hero"
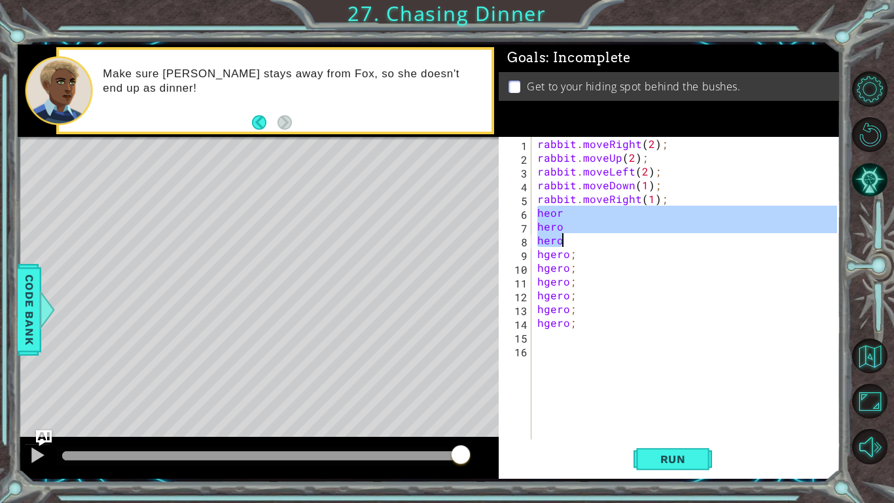
drag, startPoint x: 537, startPoint y: 213, endPoint x: 564, endPoint y: 243, distance: 40.4
click at [564, 243] on div "rabbit . moveRight ( 2 ) ; rabbit . moveUp ( 2 ) ; rabbit . moveLeft ( 2 ) ; ra…" at bounding box center [689, 302] width 309 height 330
type textarea "hero hero"
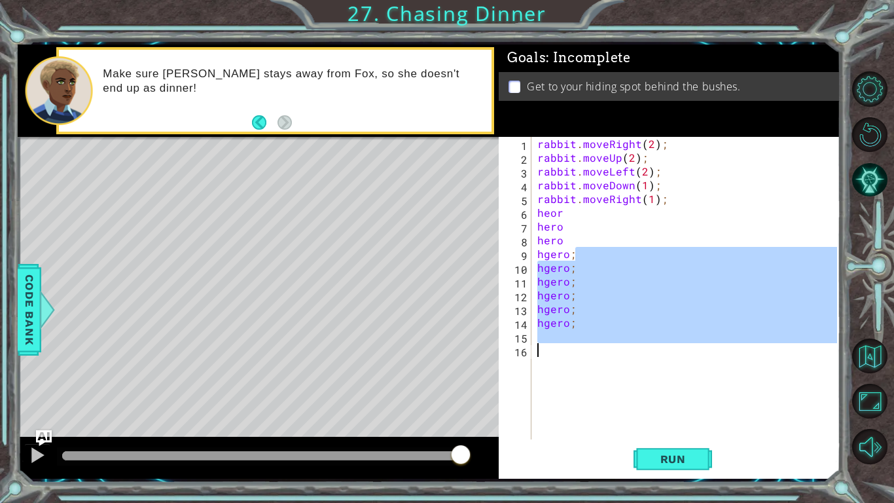
drag, startPoint x: 573, startPoint y: 251, endPoint x: 506, endPoint y: 355, distance: 124.5
click at [506, 355] on div "hero hero 1 2 3 4 5 6 7 8 9 10 11 12 13 14 15 16 rabbit . moveRight ( 2 ) ; rab…" at bounding box center [668, 288] width 338 height 302
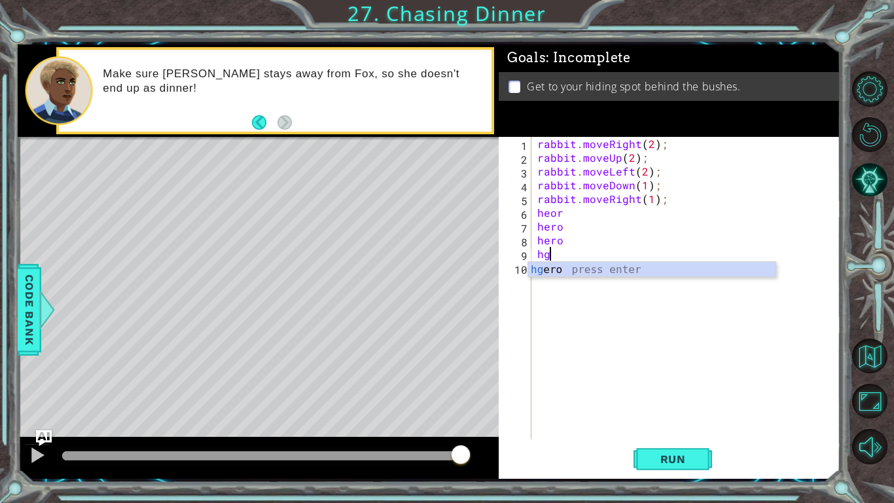
type textarea "h"
paste textarea "hero"
click at [564, 251] on div "rabbit . moveRight ( 2 ) ; rabbit . moveUp ( 2 ) ; rabbit . moveLeft ( 2 ) ; ra…" at bounding box center [689, 302] width 309 height 330
click at [588, 214] on div "rabbit . moveRight ( 2 ) ; rabbit . moveUp ( 2 ) ; rabbit . moveLeft ( 2 ) ; ra…" at bounding box center [689, 302] width 309 height 330
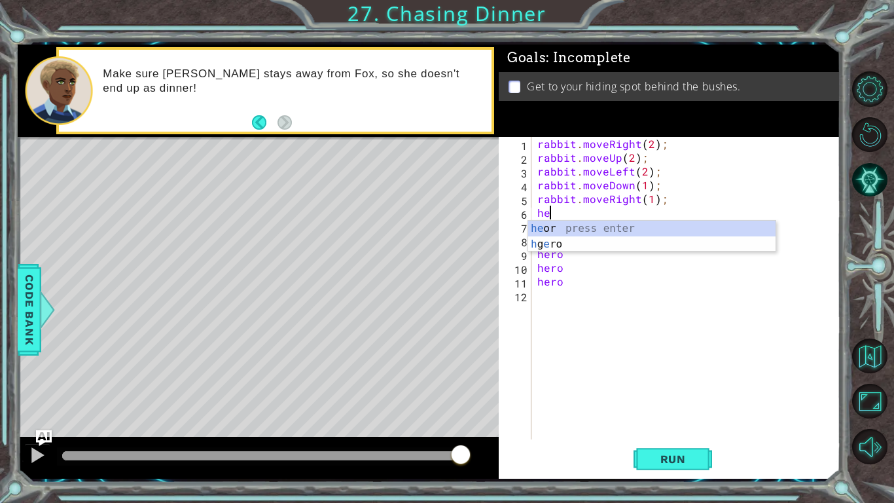
scroll to position [0, 0]
type textarea "hero"
click at [548, 298] on div "rabbit . moveRight ( 2 ) ; rabbit . moveUp ( 2 ) ; rabbit . moveLeft ( 2 ) ; ra…" at bounding box center [689, 302] width 309 height 330
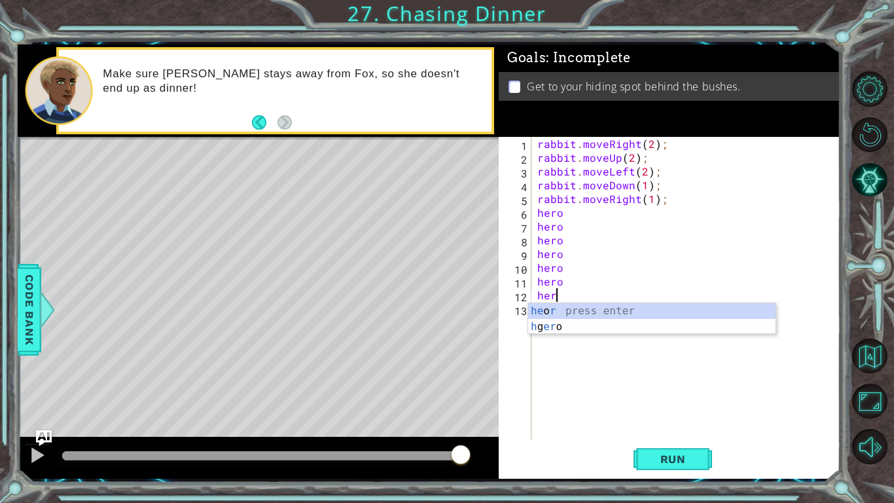
type textarea "hero"
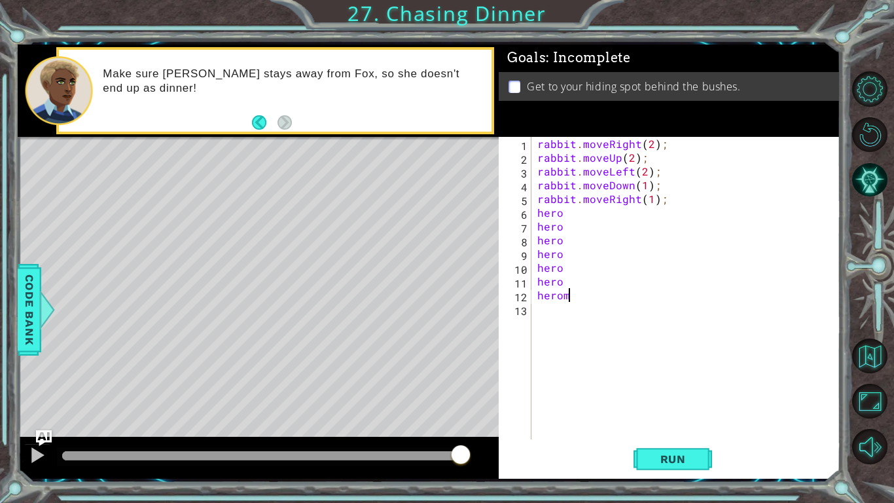
scroll to position [0, 1]
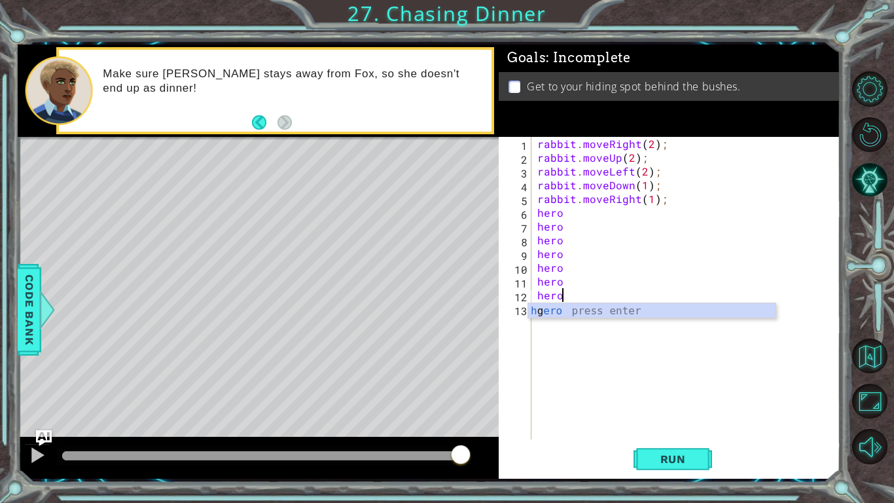
type textarea "hero"
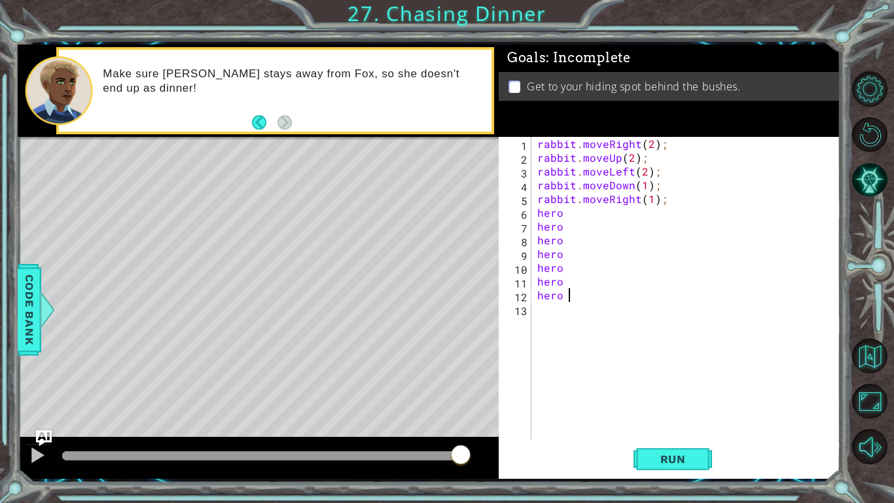
scroll to position [0, 0]
type textarea "r"
type textarea "hero"
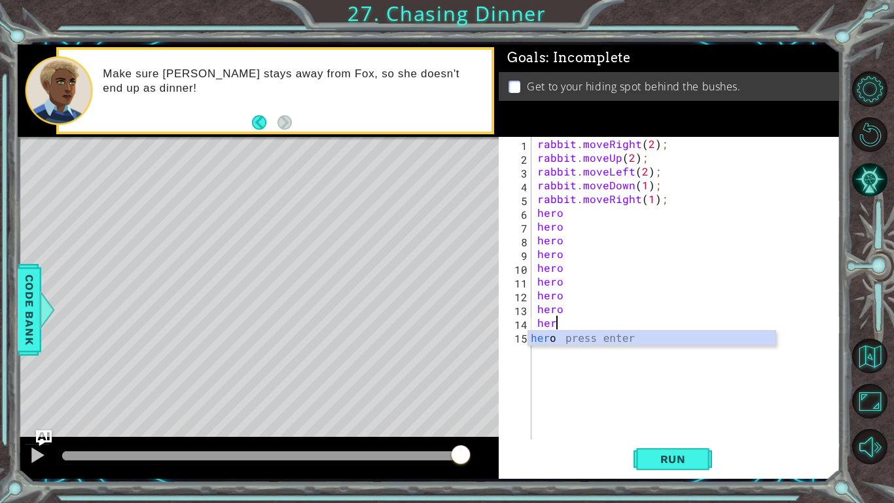
scroll to position [0, 1]
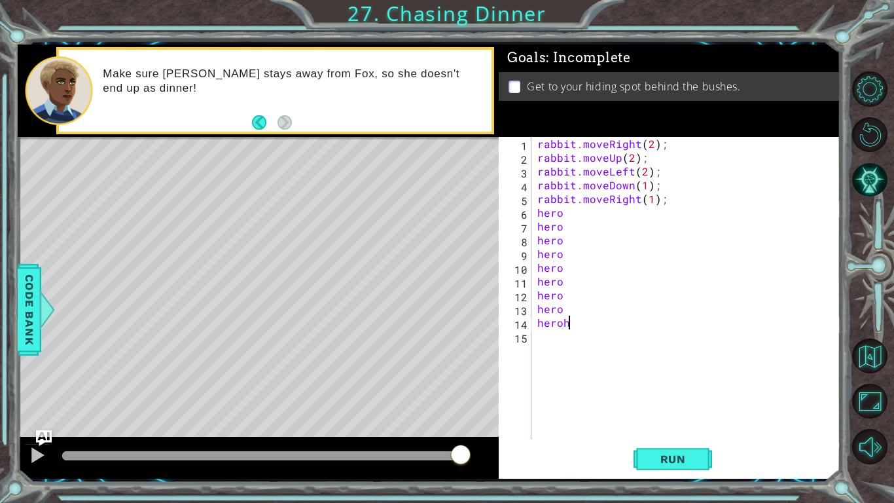
type textarea "hero"
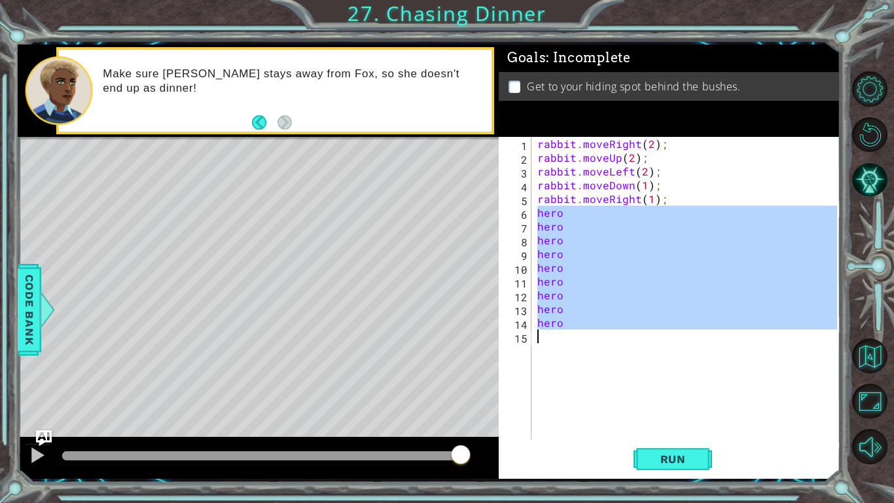
drag, startPoint x: 535, startPoint y: 213, endPoint x: 570, endPoint y: 330, distance: 121.7
click at [570, 330] on div "rabbit . moveRight ( 2 ) ; rabbit . moveUp ( 2 ) ; rabbit . moveLeft ( 2 ) ; ra…" at bounding box center [689, 302] width 309 height 330
type textarea "hero"
click at [588, 382] on div "rabbit . moveRight ( 2 ) ; rabbit . moveUp ( 2 ) ; rabbit . moveLeft ( 2 ) ; ra…" at bounding box center [686, 288] width 302 height 302
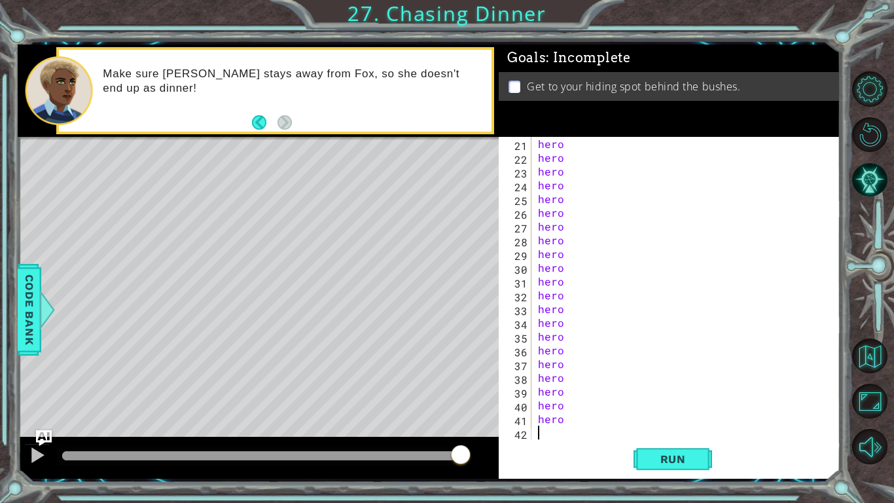
scroll to position [275, 0]
click at [770, 268] on div "21 22 23 24 25 26 27 28 29 30 31 32 33 34 35 36 37 38 39 40 41 42 hero hero her…" at bounding box center [670, 308] width 342 height 342
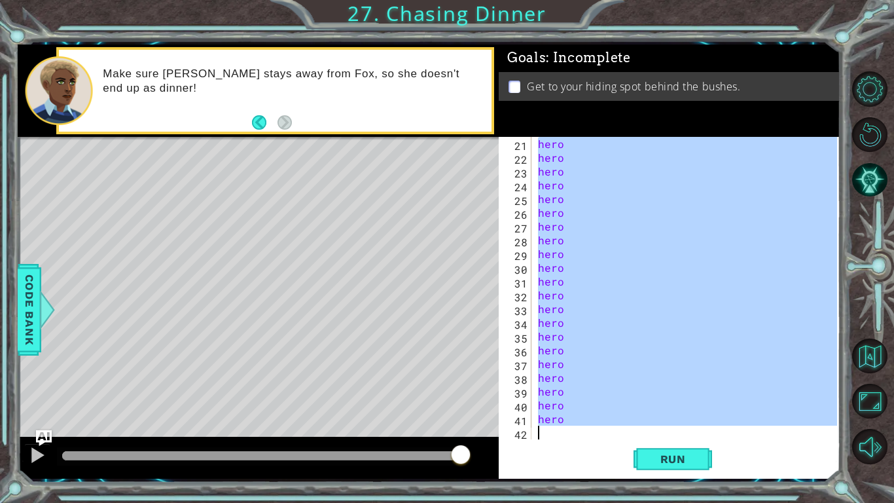
drag, startPoint x: 537, startPoint y: 213, endPoint x: 516, endPoint y: 500, distance: 287.4
click at [516, 500] on div "rabbit.moveRight(1); 1 2 3 4 5 6 rabbit . moveRight ( 2 ) ; rabbit . moveUp ( 2…" at bounding box center [447, 251] width 894 height 503
type textarea "hero"
click at [559, 442] on div "Run" at bounding box center [673, 459] width 342 height 34
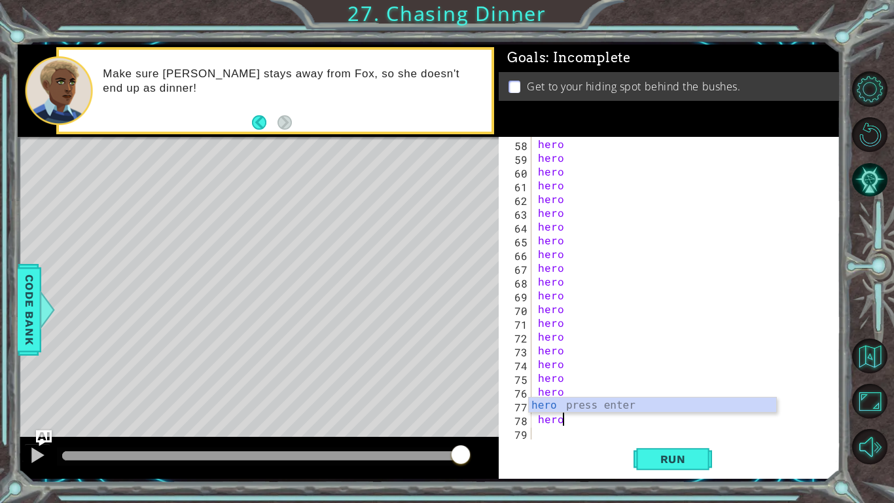
scroll to position [0, 1]
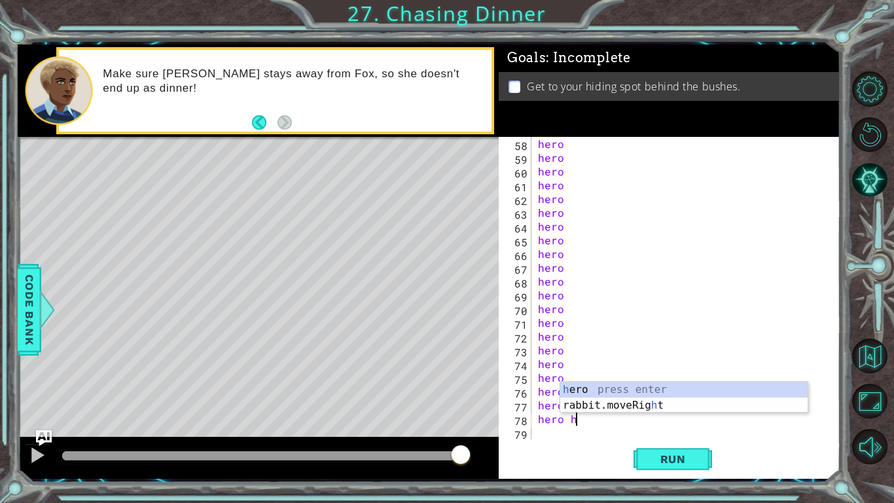
type textarea "hero"
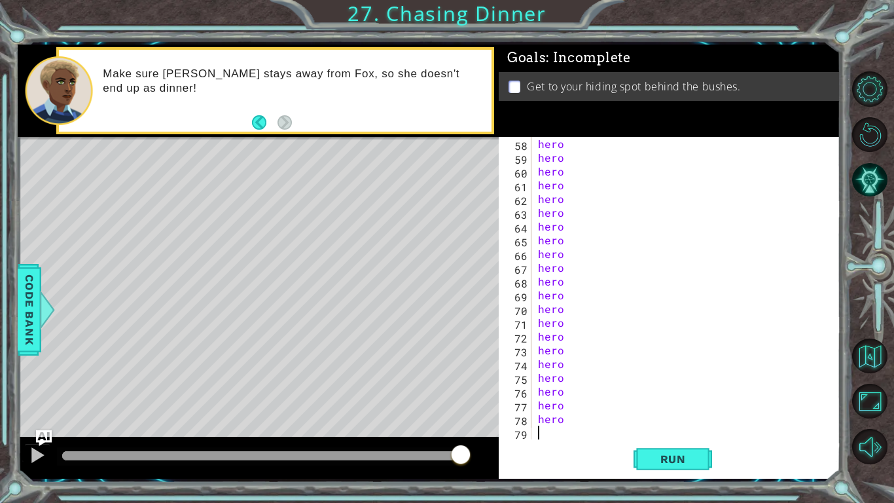
scroll to position [797, 0]
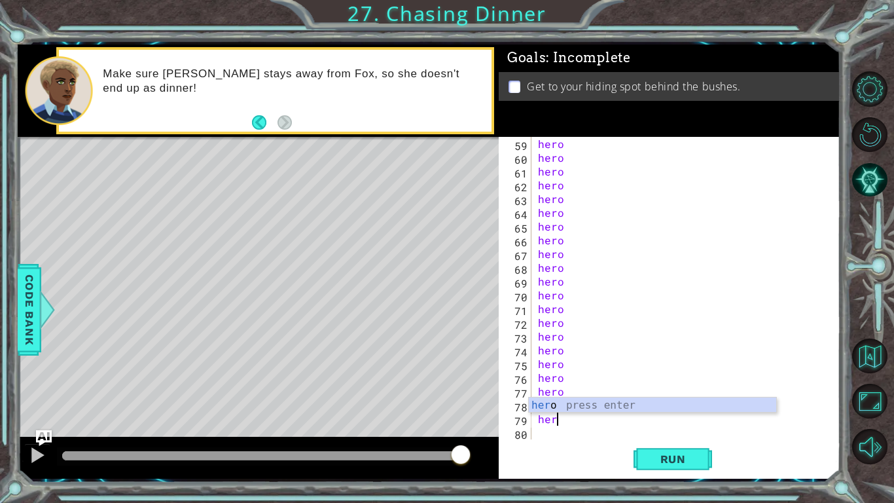
type textarea "hero"
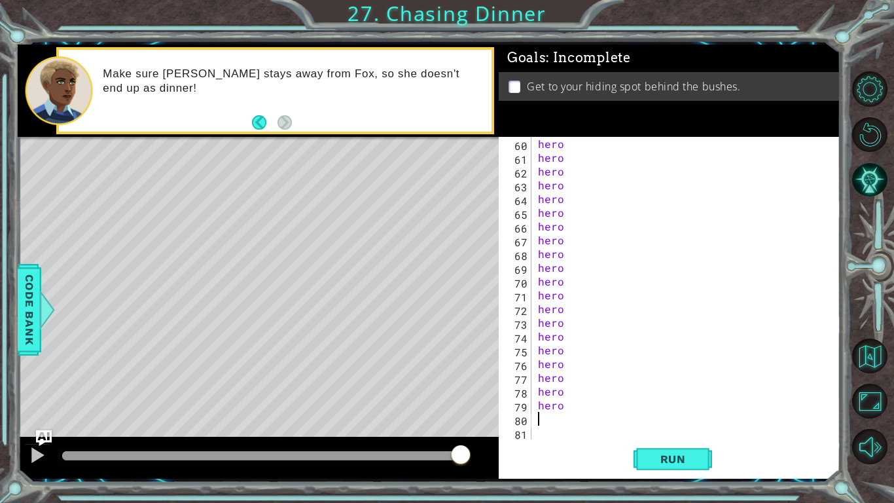
scroll to position [811, 0]
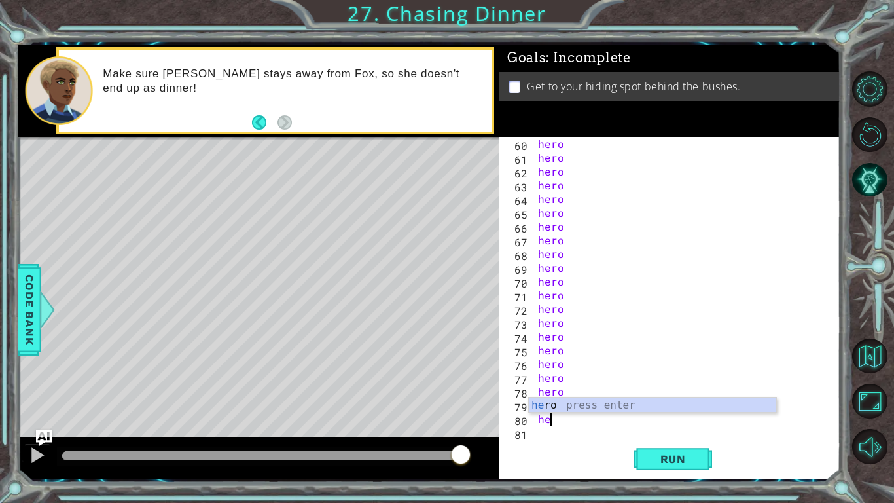
type textarea "hero"
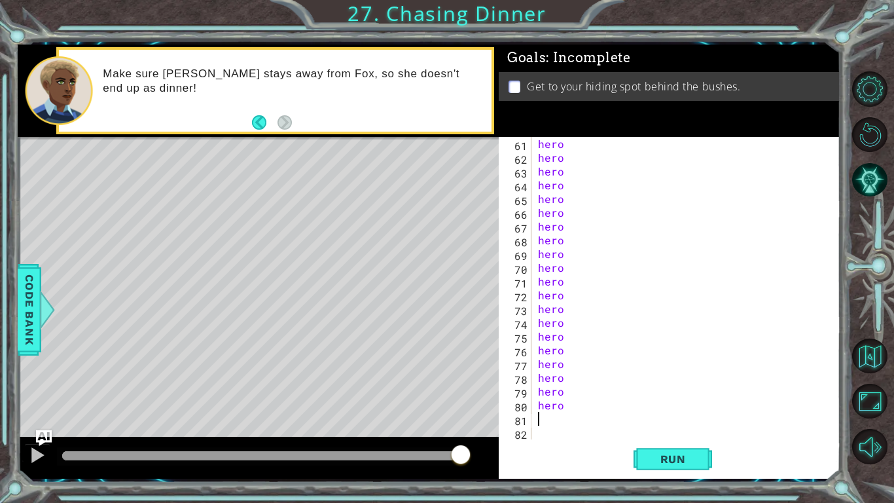
scroll to position [825, 0]
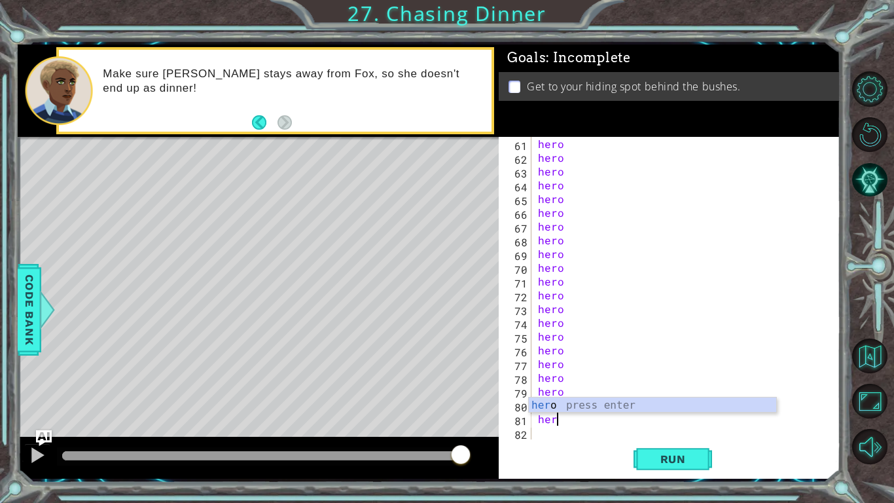
type textarea "hero"
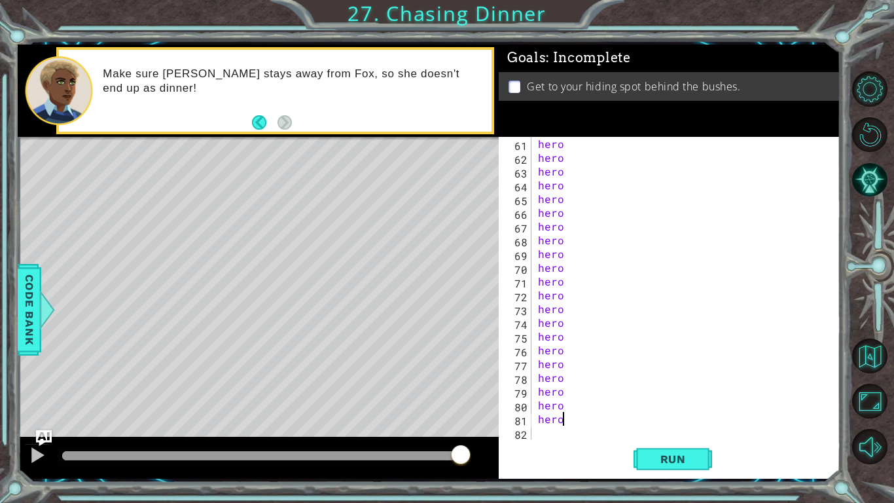
scroll to position [0, 0]
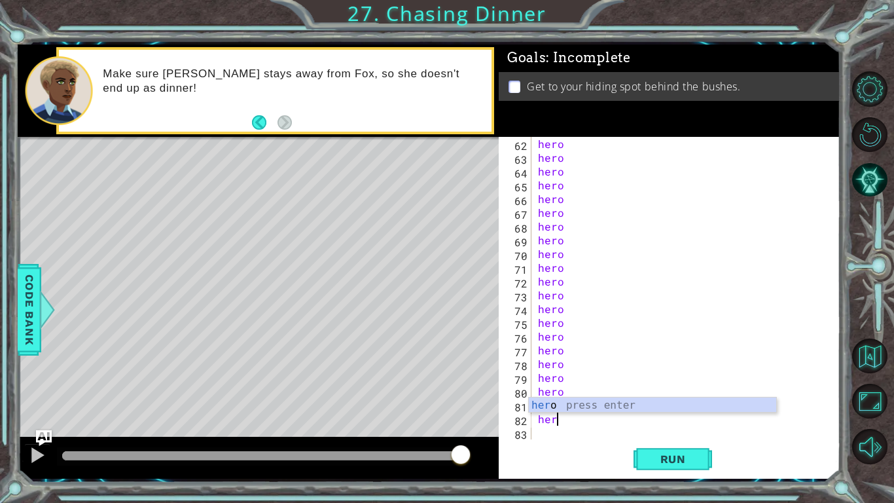
type textarea "hero"
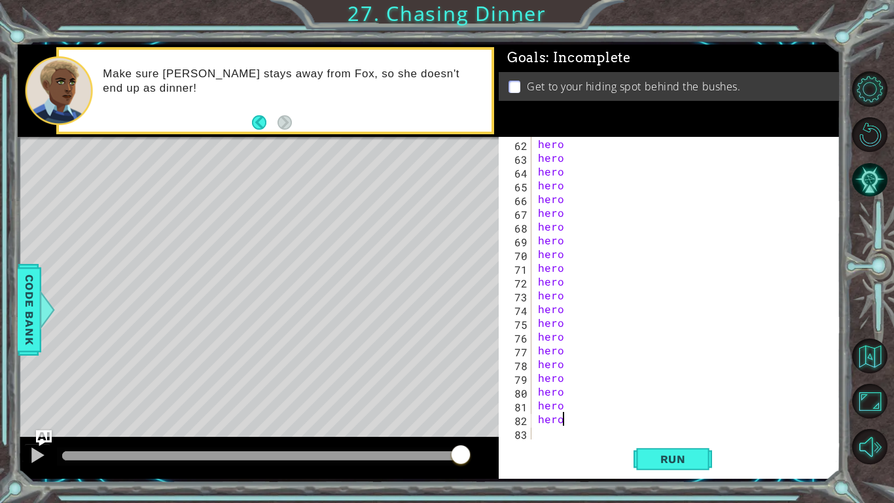
scroll to position [852, 0]
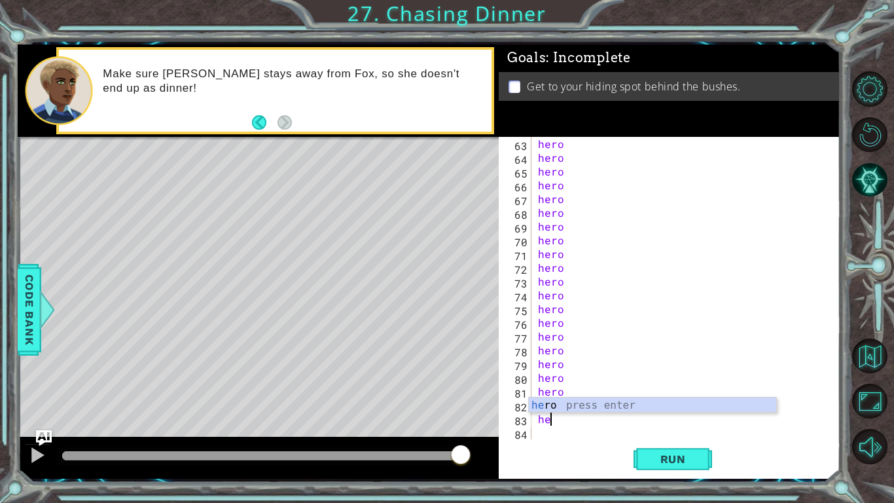
type textarea "hero"
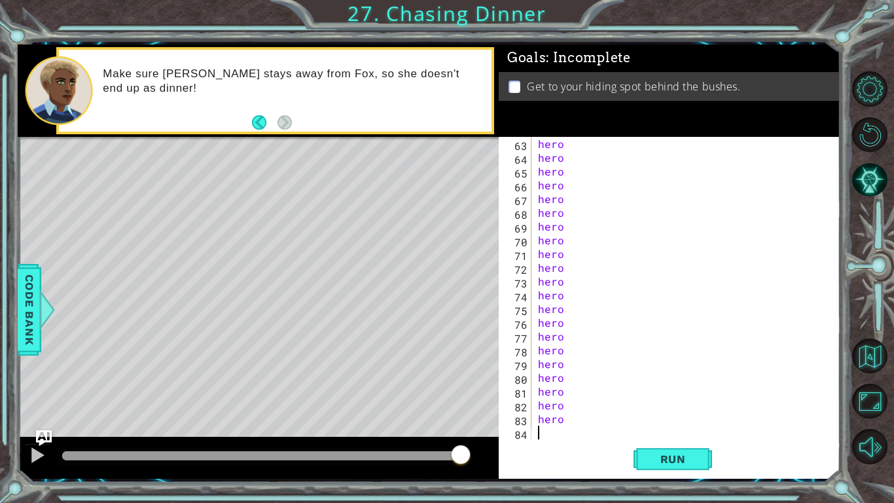
scroll to position [866, 0]
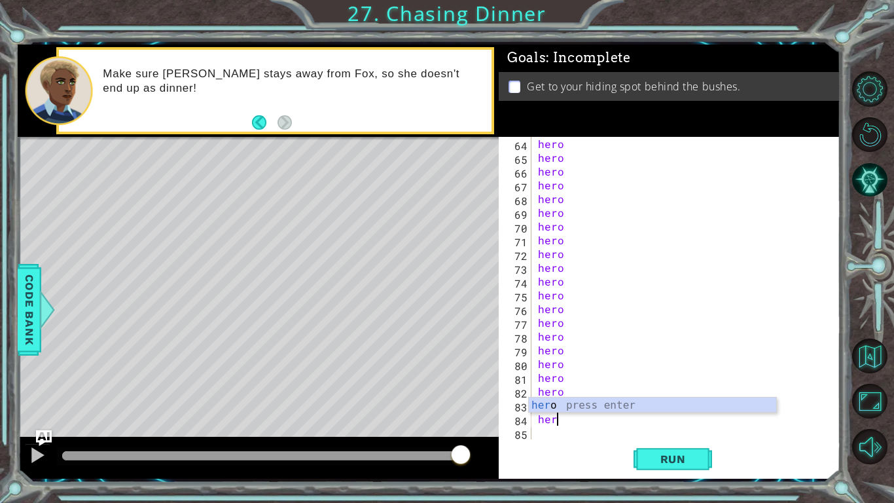
type textarea "hero"
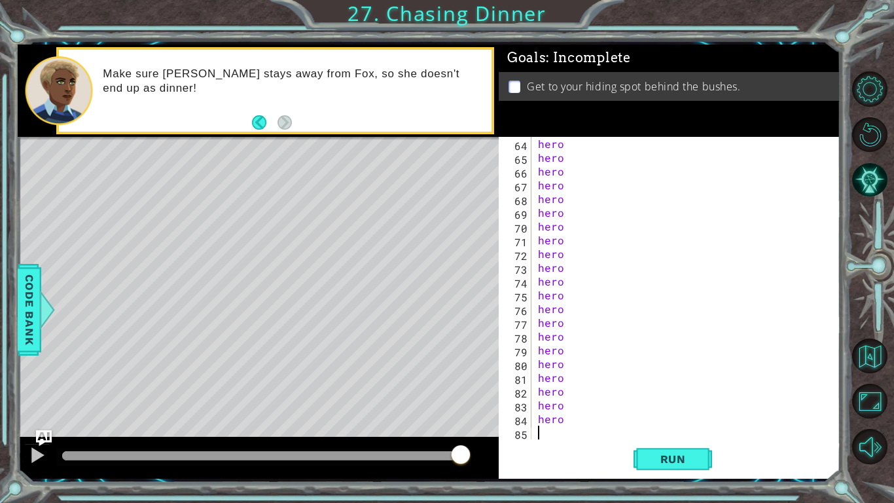
scroll to position [0, 0]
type textarea "h"
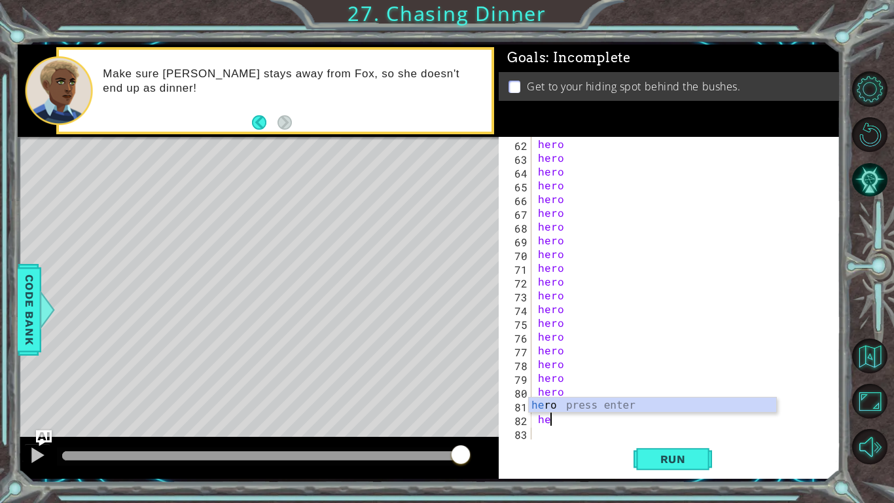
type textarea "h"
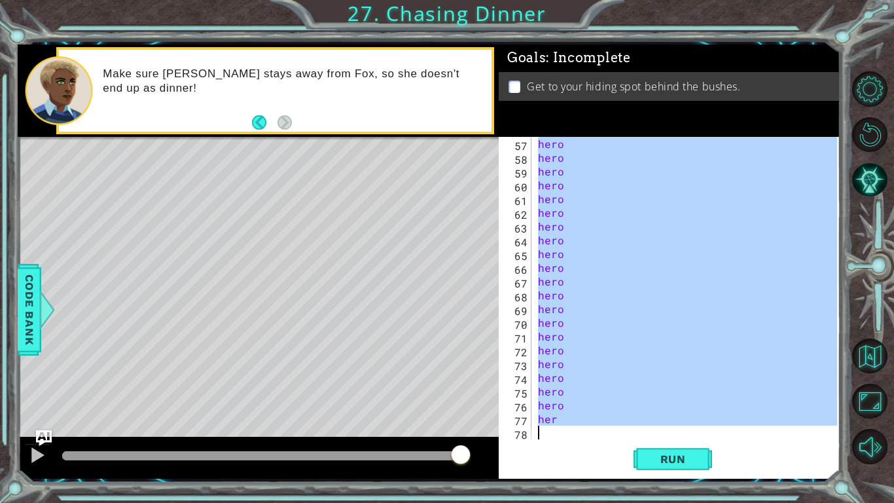
drag, startPoint x: 535, startPoint y: 209, endPoint x: 564, endPoint y: 418, distance: 210.8
click at [564, 418] on div "hero hero hero hero hero hero hero hero hero hero hero hero hero hero hero hero…" at bounding box center [689, 302] width 308 height 330
type textarea "o"
drag, startPoint x: 537, startPoint y: 207, endPoint x: 562, endPoint y: 456, distance: 249.9
click at [562, 456] on div "22 23 24 25 26 27 28 29 30 31 32 33 34 35 36 37 38 39 40 41 42 43 hero hero her…" at bounding box center [670, 308] width 342 height 342
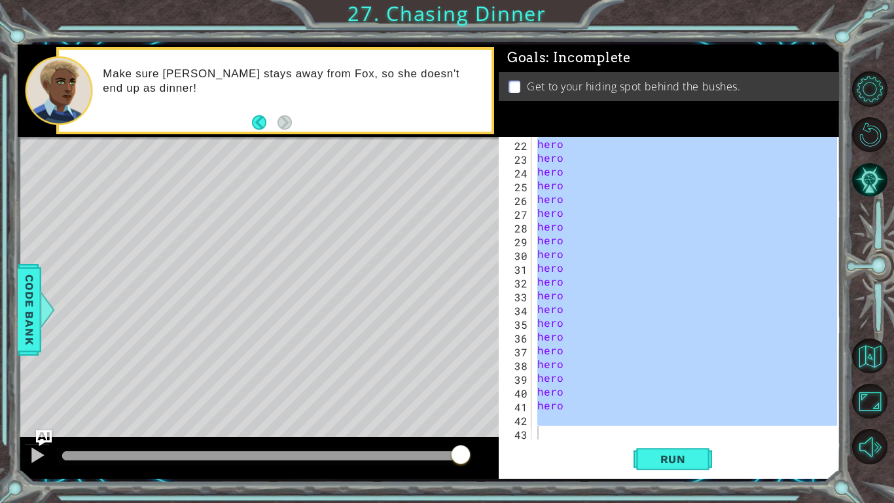
click at [553, 445] on div "Run" at bounding box center [673, 459] width 342 height 34
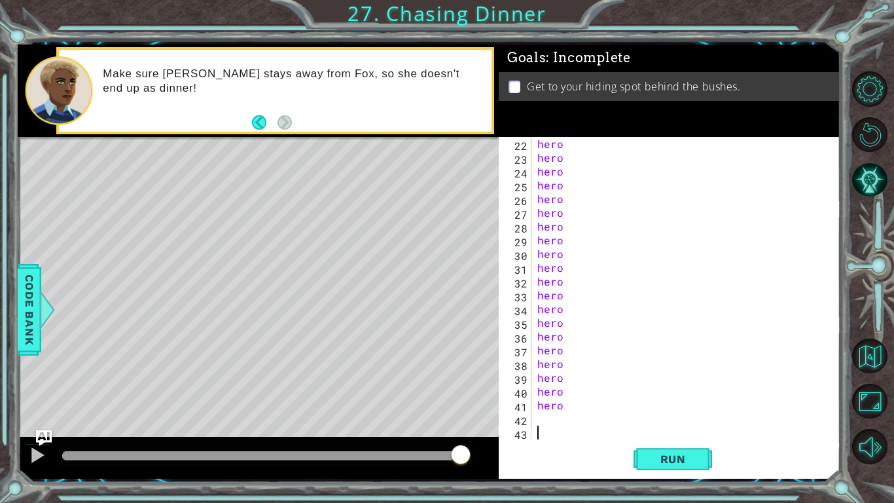
click at [543, 420] on div "hero hero hero hero hero hero hero hero hero hero hero hero hero hero hero hero…" at bounding box center [689, 302] width 309 height 330
paste textarea "hero"
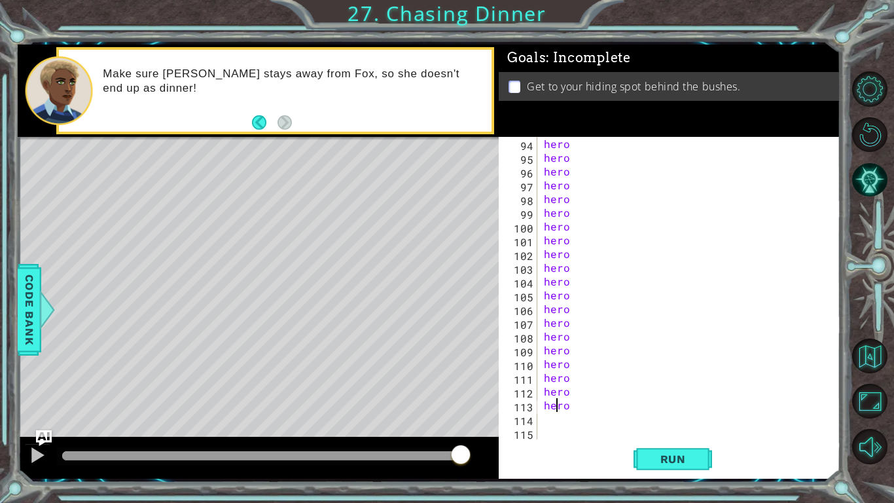
paste textarea "Code Area"
click at [571, 437] on div "hero hero hero hero hero hero hero hero hero hero hero hero hero hero hero hero…" at bounding box center [692, 302] width 302 height 330
type textarea "r"
type textarea "her"
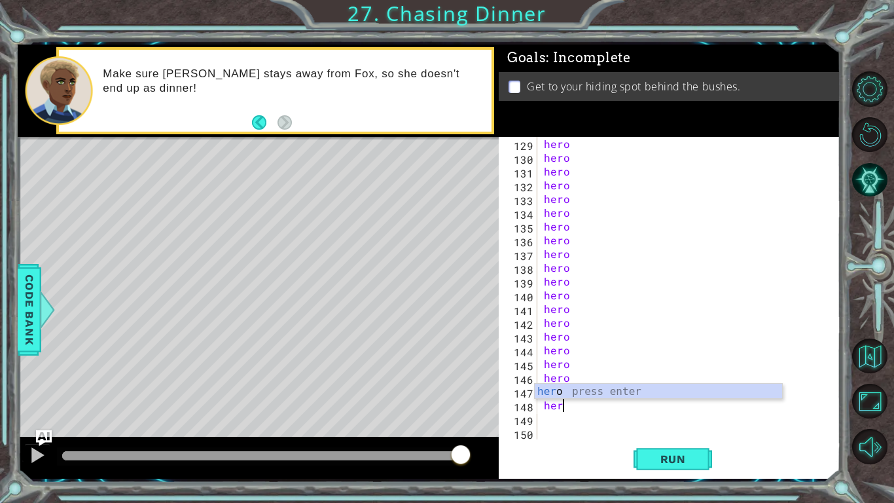
click at [549, 429] on div "hero hero hero hero hero hero hero hero hero hero hero hero hero hero hero hero…" at bounding box center [692, 302] width 302 height 330
type textarea "her"
click at [548, 430] on div "hero hero hero hero hero hero hero hero hero hero hero hero hero hero hero hero…" at bounding box center [692, 302] width 302 height 330
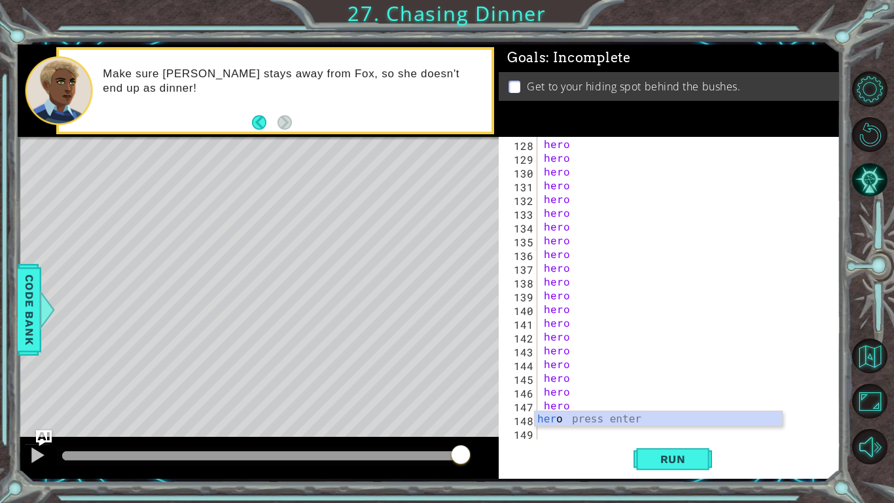
scroll to position [1746, 0]
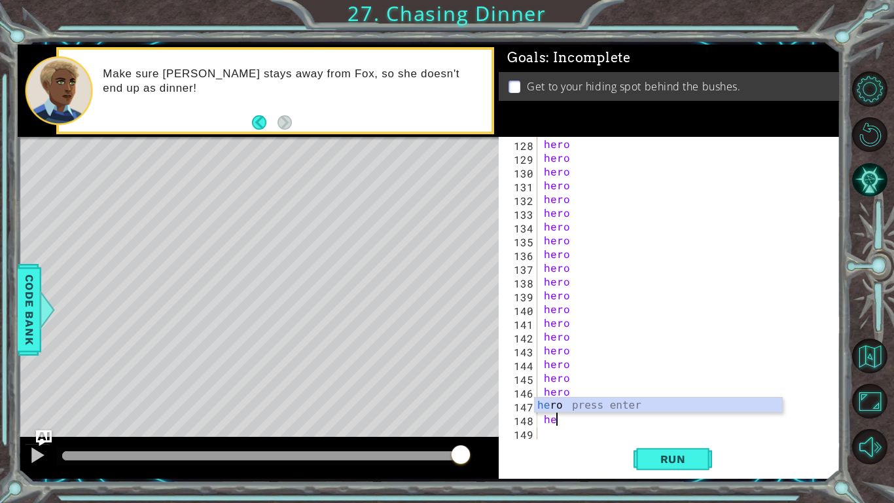
type textarea "h"
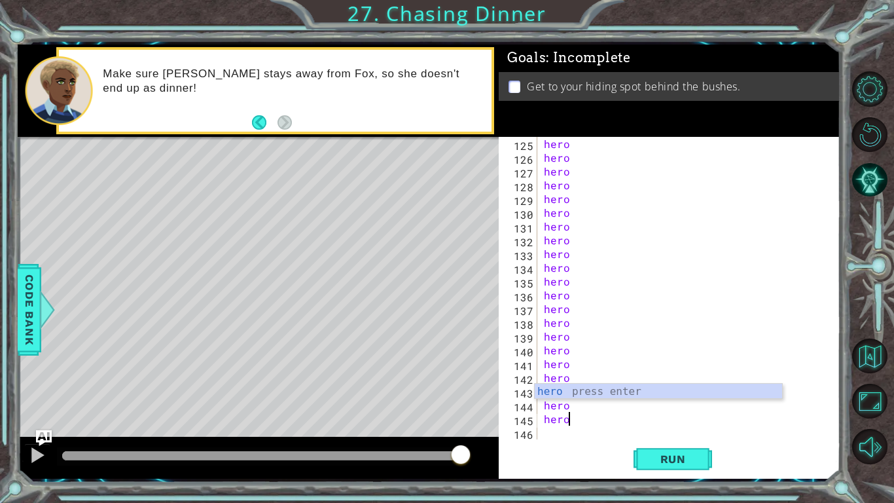
type textarea "h"
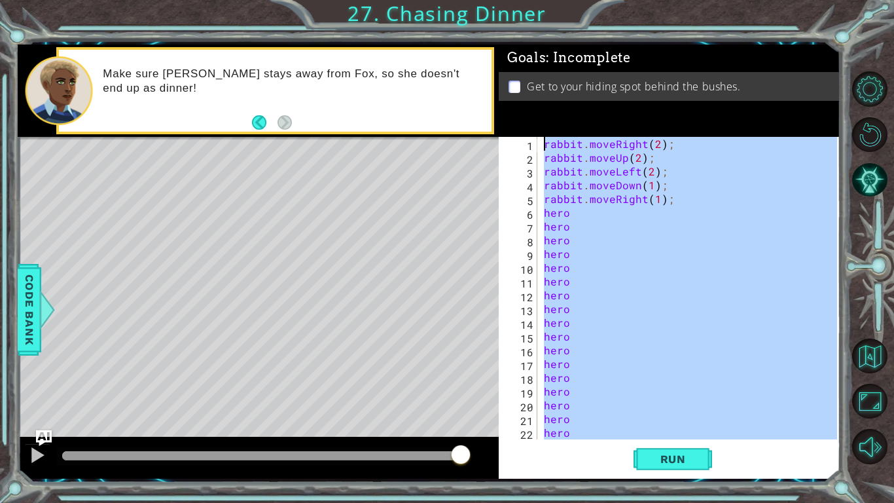
scroll to position [0, 0]
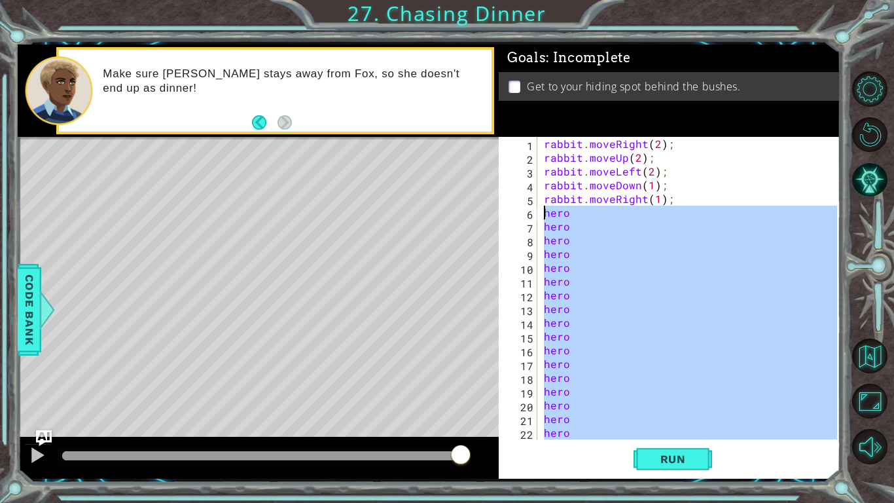
drag, startPoint x: 572, startPoint y: 414, endPoint x: 531, endPoint y: 209, distance: 208.8
click at [531, 209] on div "hero 1 2 3 4 5 6 7 8 9 10 11 12 13 14 15 16 17 18 19 20 21 22 23 rabbit . moveR…" at bounding box center [668, 288] width 338 height 302
type textarea "hero hero"
